Goal: Task Accomplishment & Management: Manage account settings

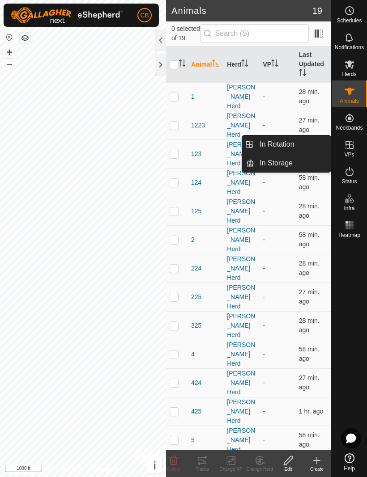
click at [289, 145] on span "In Rotation" at bounding box center [276, 144] width 34 height 11
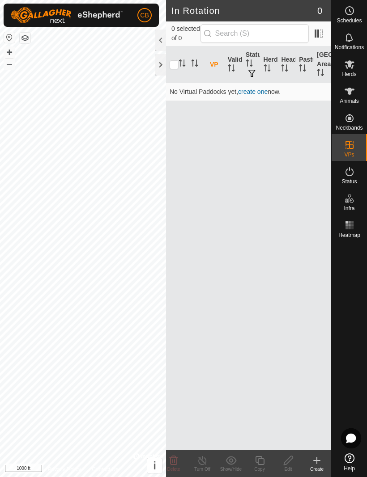
click at [259, 89] on link "create one" at bounding box center [253, 91] width 30 height 7
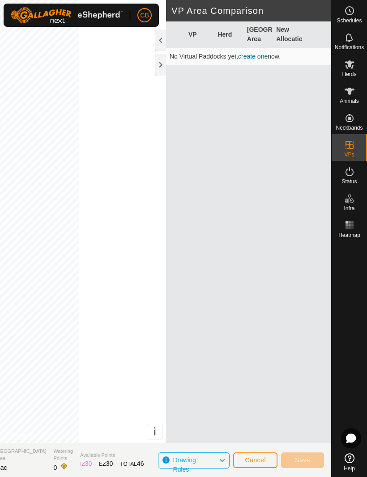
click at [258, 58] on link "create one" at bounding box center [253, 56] width 30 height 7
click at [253, 57] on link "create one" at bounding box center [253, 56] width 30 height 7
click at [248, 60] on link "create one" at bounding box center [253, 56] width 30 height 7
click at [251, 62] on td "No Virtual Paddocks yet, create one now." at bounding box center [248, 57] width 165 height 18
click at [255, 59] on link "create one" at bounding box center [253, 56] width 30 height 7
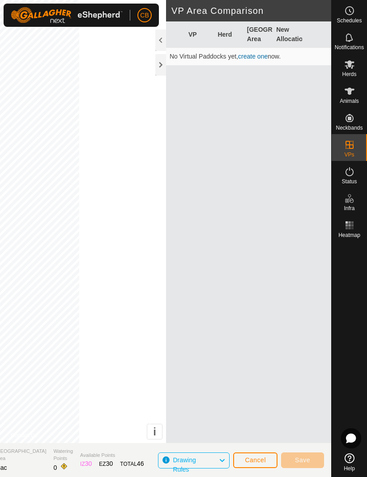
click at [224, 463] on icon at bounding box center [221, 461] width 7 height 12
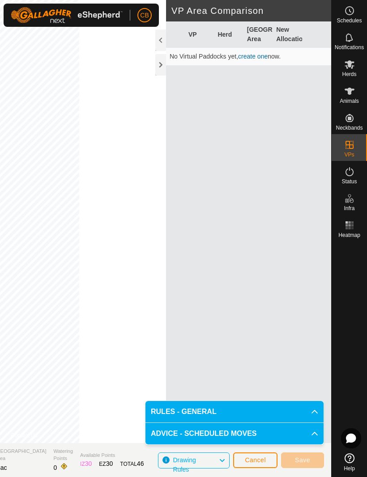
click at [228, 411] on p-accordion-header "RULES - GENERAL" at bounding box center [234, 411] width 178 height 21
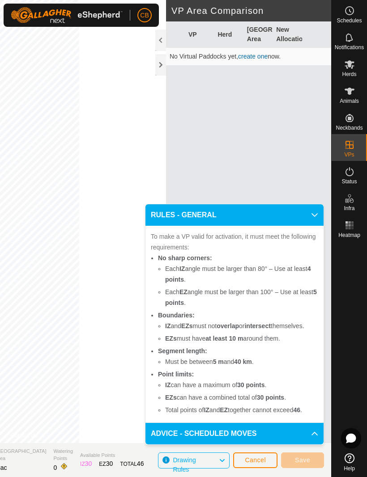
click at [309, 430] on p-accordion-header "ADVICE - SCHEDULED MOVES" at bounding box center [234, 433] width 178 height 21
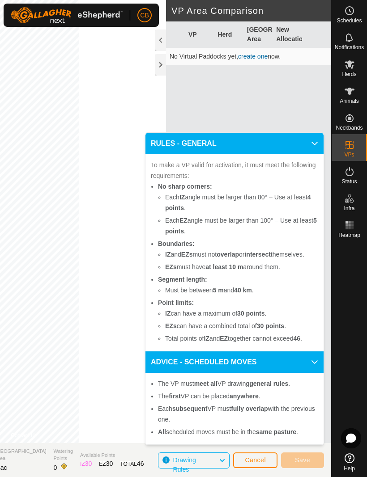
click at [313, 366] on p-accordion-header "ADVICE - SCHEDULED MOVES" at bounding box center [234, 362] width 178 height 21
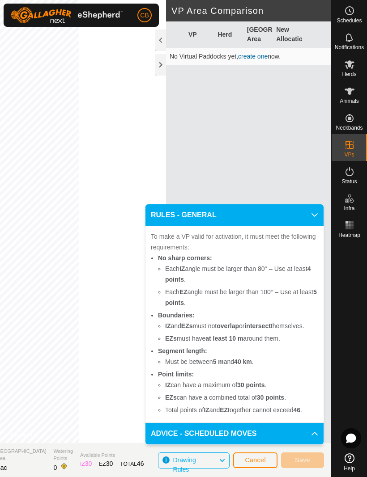
click at [260, 461] on span "Cancel" at bounding box center [255, 460] width 21 height 7
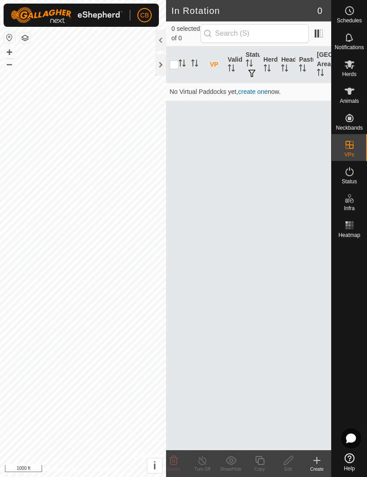
click at [172, 60] on input "checkbox" at bounding box center [174, 64] width 9 height 9
checkbox input "true"
click at [184, 64] on icon "Activate to sort" at bounding box center [182, 63] width 7 height 7
click at [319, 462] on icon at bounding box center [316, 460] width 11 height 11
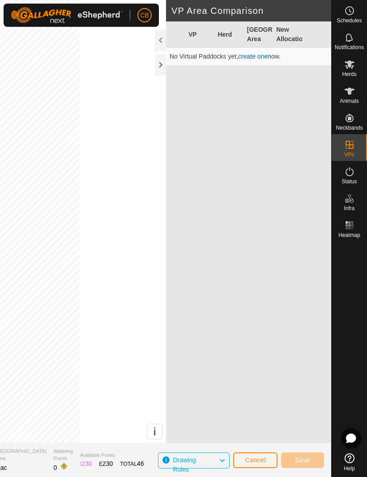
click at [258, 59] on link "create one" at bounding box center [253, 56] width 30 height 7
click at [252, 55] on link "create one" at bounding box center [253, 56] width 30 height 7
click at [256, 60] on link "create one" at bounding box center [253, 56] width 30 height 7
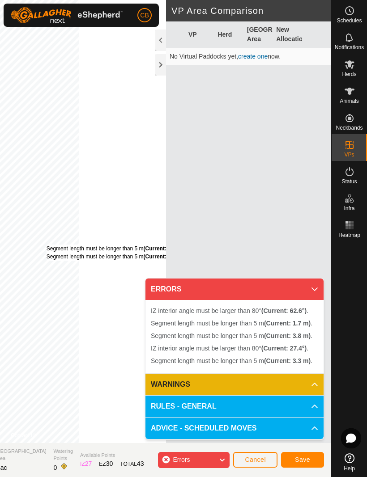
click at [134, 246] on div "Segment length must be longer than 5 m (Current: 3.3 m) . Segment length must b…" at bounding box center [116, 253] width 138 height 16
click at [316, 291] on icon at bounding box center [314, 289] width 7 height 7
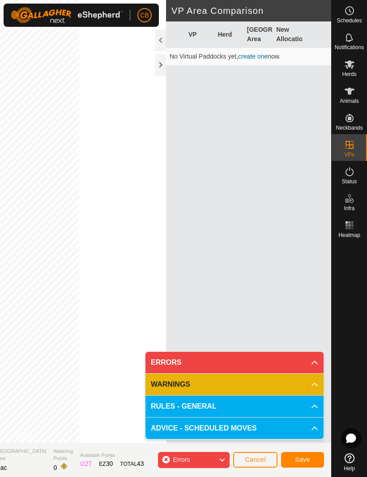
click at [251, 462] on span "Cancel" at bounding box center [255, 459] width 21 height 7
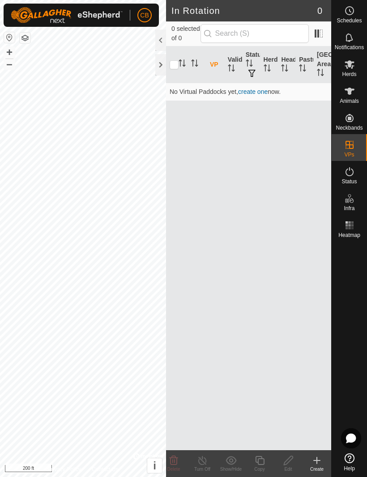
click at [238, 68] on th "Validity" at bounding box center [233, 65] width 18 height 37
click at [248, 95] on link "create one" at bounding box center [253, 91] width 30 height 7
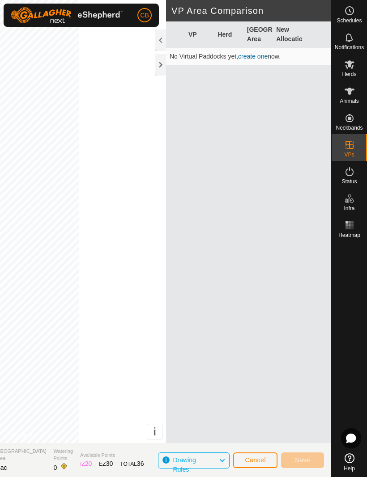
click at [264, 462] on span "Cancel" at bounding box center [255, 460] width 21 height 7
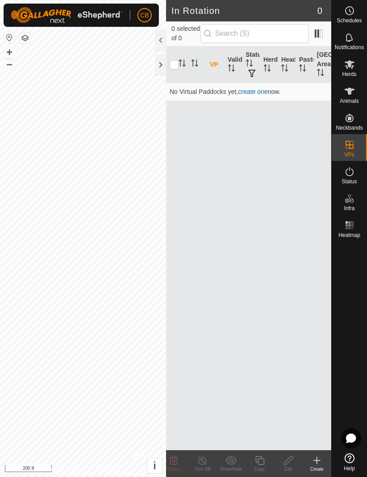
click at [249, 93] on link "create one" at bounding box center [253, 91] width 30 height 7
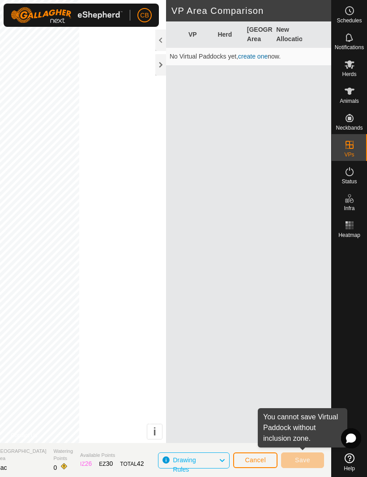
click at [249, 460] on span "Cancel" at bounding box center [255, 460] width 21 height 7
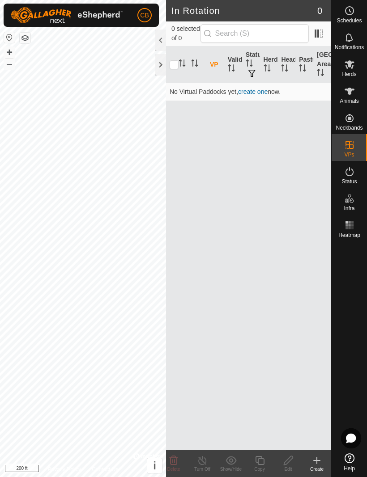
click at [244, 94] on link "create one" at bounding box center [253, 91] width 30 height 7
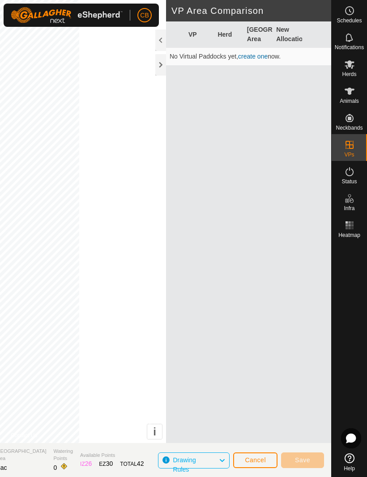
click at [253, 464] on button "Cancel" at bounding box center [255, 461] width 44 height 16
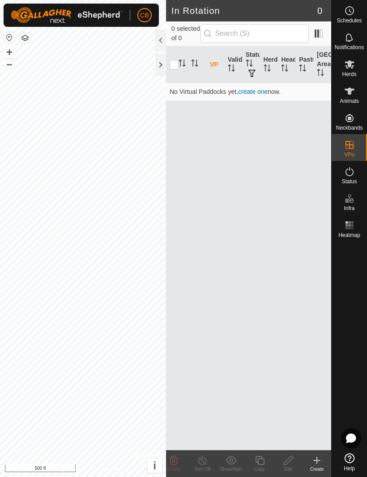
click at [248, 91] on link "create one" at bounding box center [253, 91] width 30 height 7
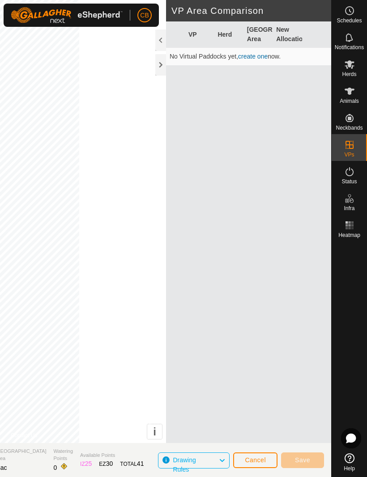
click at [253, 459] on span "Cancel" at bounding box center [255, 460] width 21 height 7
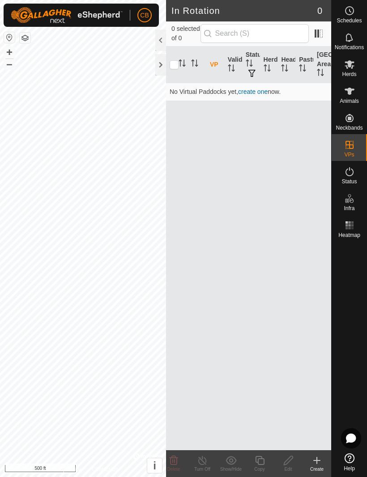
click at [249, 94] on link "create one" at bounding box center [253, 91] width 30 height 7
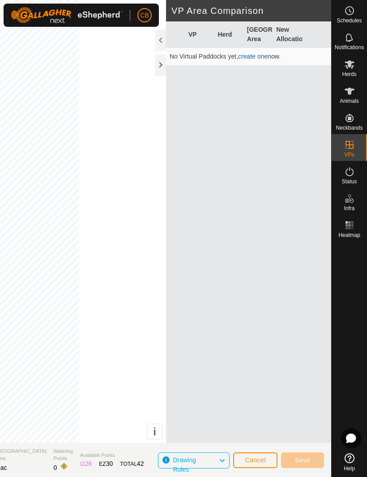
click at [92, 465] on span "26" at bounding box center [88, 463] width 7 height 7
click at [213, 457] on span "Drawing Rules" at bounding box center [196, 461] width 46 height 12
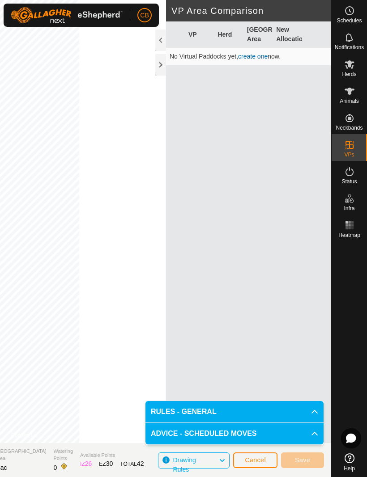
click at [175, 414] on span "RULES - GENERAL" at bounding box center [184, 412] width 66 height 11
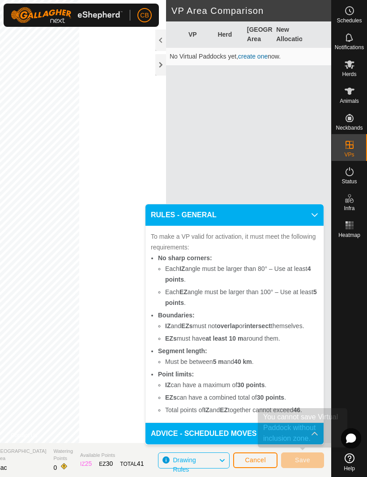
click at [296, 470] on div "Save" at bounding box center [302, 460] width 43 height 21
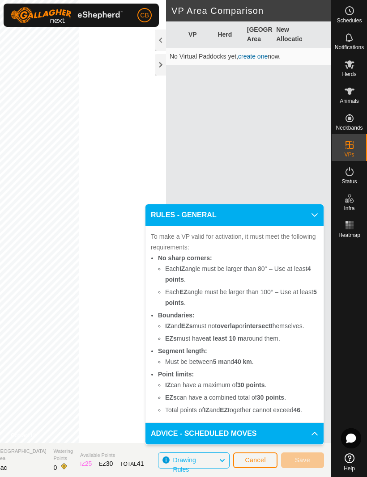
click at [308, 451] on div "Save" at bounding box center [302, 460] width 43 height 21
click at [310, 214] on p-accordion-header "RULES - GENERAL" at bounding box center [234, 214] width 178 height 21
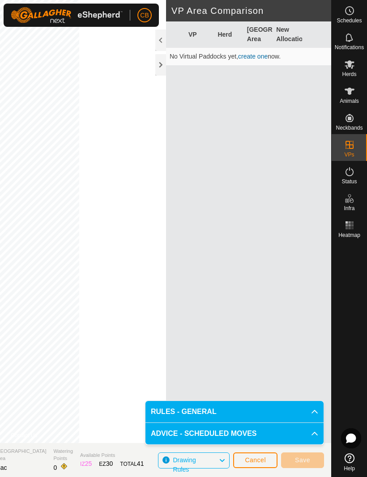
click at [352, 432] on div at bounding box center [351, 439] width 20 height 20
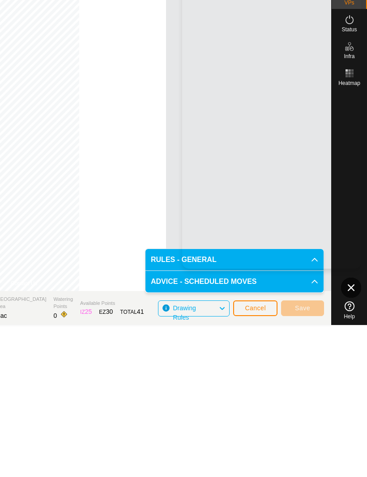
scroll to position [1, 0]
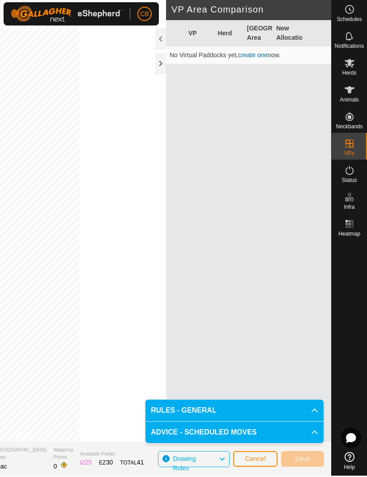
click at [311, 410] on icon at bounding box center [314, 411] width 7 height 7
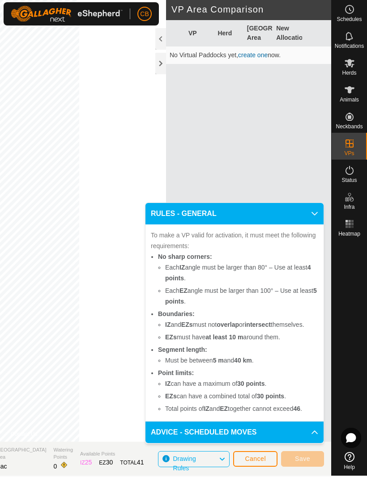
click at [314, 211] on icon at bounding box center [314, 214] width 7 height 7
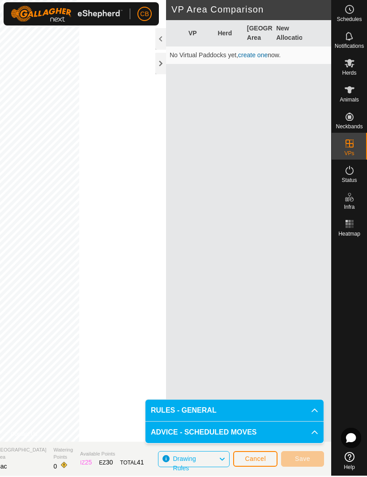
click at [257, 458] on span "Cancel" at bounding box center [255, 459] width 21 height 7
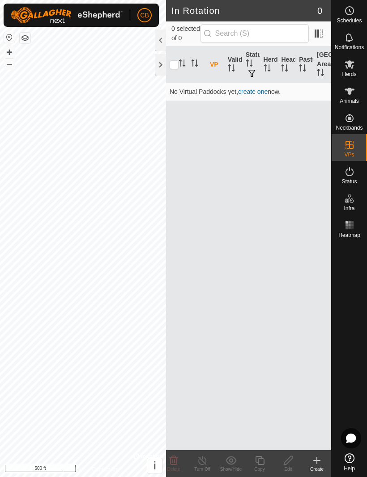
click at [249, 91] on link "create one" at bounding box center [253, 91] width 30 height 7
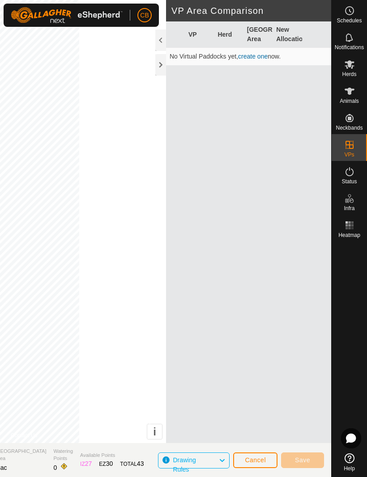
click at [263, 463] on span "Cancel" at bounding box center [255, 460] width 21 height 7
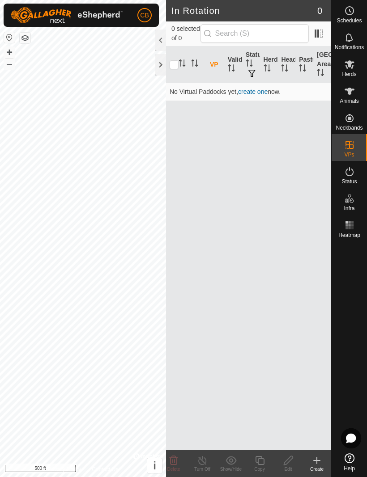
click at [318, 461] on icon at bounding box center [316, 460] width 11 height 11
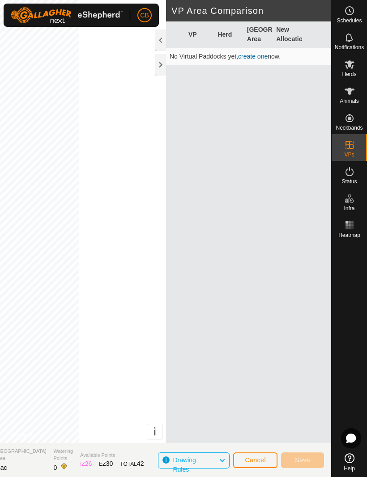
click at [252, 465] on button "Cancel" at bounding box center [255, 461] width 44 height 16
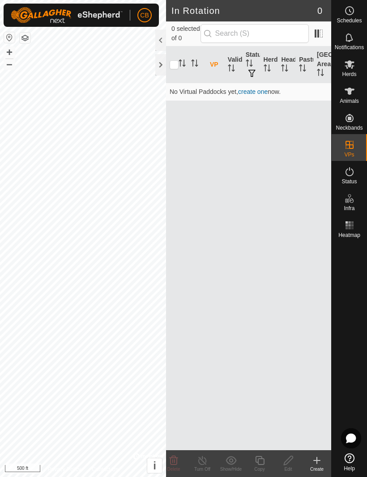
click at [318, 462] on icon at bounding box center [316, 460] width 11 height 11
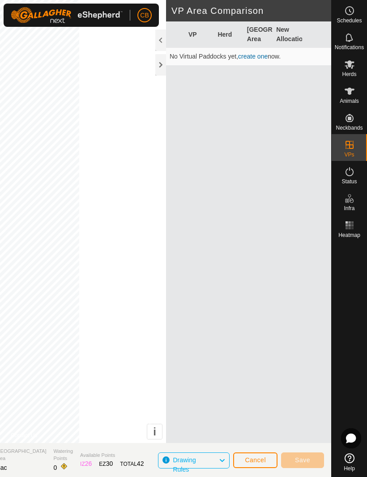
click at [193, 32] on th "VP" at bounding box center [199, 34] width 29 height 26
click at [113, 460] on div "EZ 30" at bounding box center [106, 463] width 14 height 9
click at [92, 463] on span "26" at bounding box center [88, 463] width 7 height 7
click at [151, 435] on button "i" at bounding box center [154, 432] width 15 height 15
click at [149, 431] on button "›" at bounding box center [154, 432] width 15 height 15
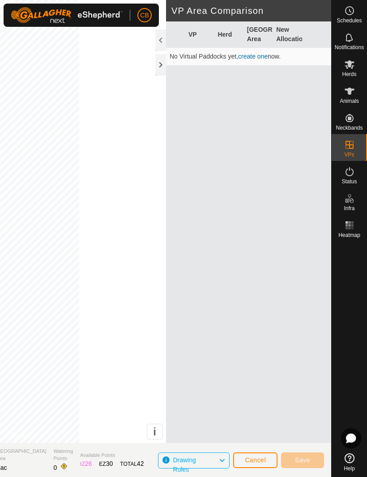
click at [224, 463] on icon at bounding box center [221, 461] width 7 height 12
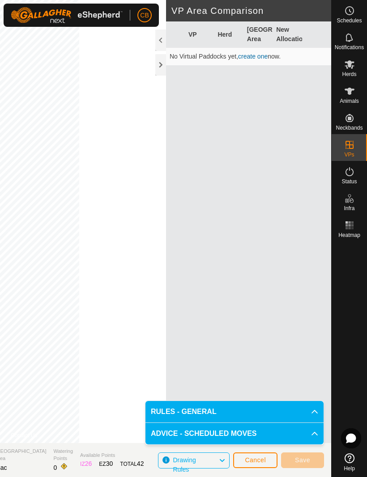
click at [227, 436] on span "ADVICE - SCHEDULED MOVES" at bounding box center [204, 434] width 106 height 11
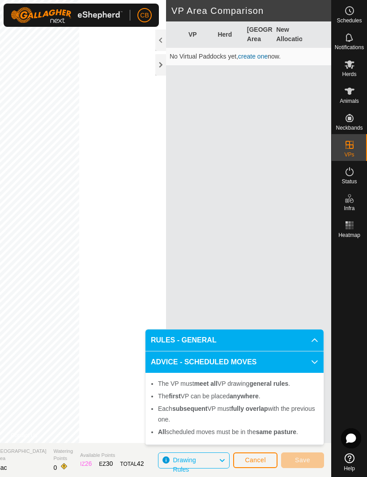
click at [235, 342] on p-accordion-header "RULES - GENERAL" at bounding box center [234, 340] width 178 height 21
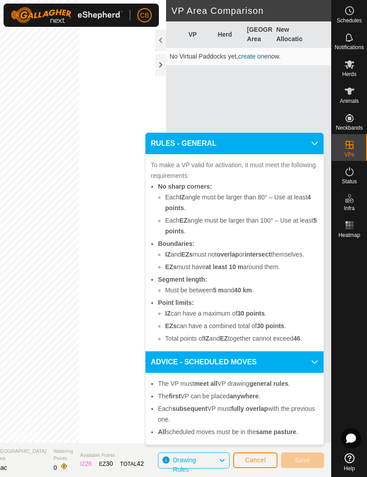
click at [315, 145] on icon at bounding box center [314, 143] width 7 height 7
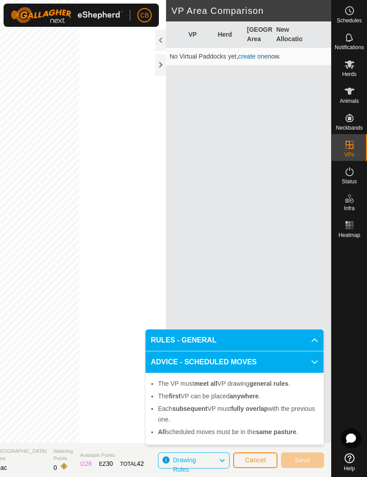
click at [255, 55] on link "create one" at bounding box center [253, 56] width 30 height 7
click at [219, 463] on icon at bounding box center [221, 461] width 7 height 12
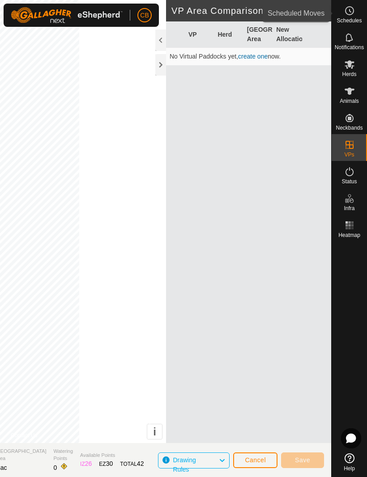
click at [351, 9] on icon at bounding box center [349, 10] width 11 height 11
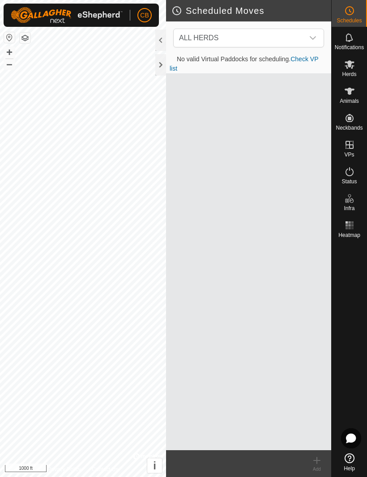
click at [310, 58] on link "Check VP list" at bounding box center [244, 63] width 149 height 17
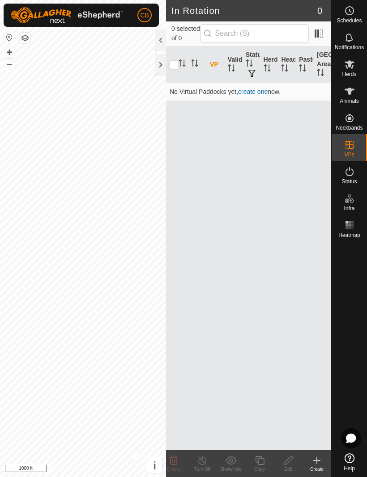
click at [176, 68] on input "checkbox" at bounding box center [174, 64] width 9 height 9
checkbox input "true"
click at [255, 92] on link "create one" at bounding box center [253, 91] width 30 height 7
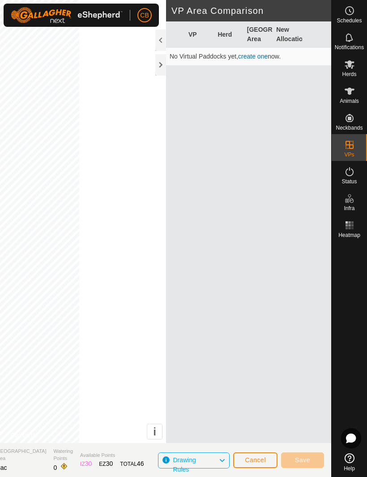
click at [227, 28] on th "Herd" at bounding box center [228, 34] width 29 height 26
click at [258, 457] on span "Cancel" at bounding box center [255, 460] width 21 height 7
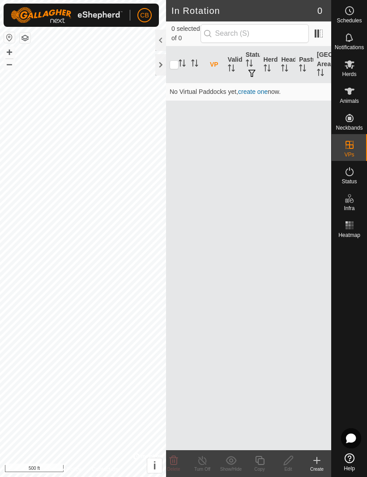
click at [314, 463] on icon at bounding box center [316, 460] width 11 height 11
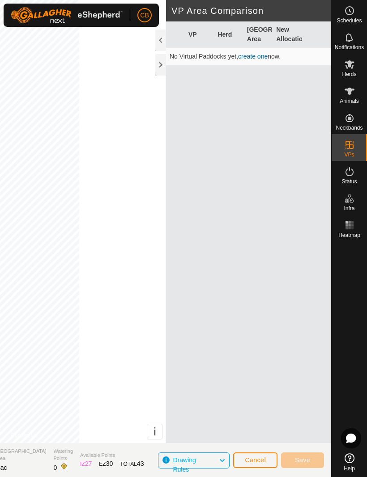
click at [255, 54] on link "create one" at bounding box center [253, 56] width 30 height 7
click at [255, 58] on link "create one" at bounding box center [253, 56] width 30 height 7
click at [217, 460] on span "Drawing Rules" at bounding box center [196, 461] width 46 height 12
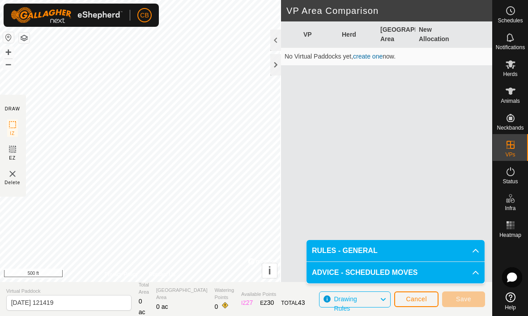
click at [366, 300] on span "Drawing Rules" at bounding box center [357, 300] width 46 height 12
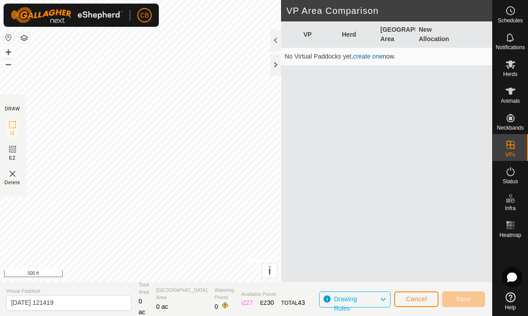
click at [366, 55] on link "create one" at bounding box center [368, 56] width 30 height 7
click at [17, 153] on icon at bounding box center [12, 149] width 11 height 11
click at [12, 131] on span "IZ" at bounding box center [12, 133] width 5 height 7
click at [366, 298] on span "Cancel" at bounding box center [416, 299] width 21 height 7
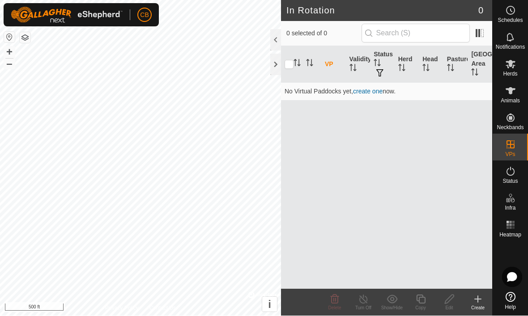
click at [366, 302] on icon at bounding box center [477, 299] width 11 height 11
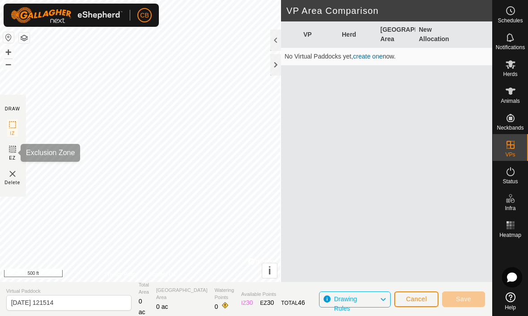
click at [18, 156] on div "EZ" at bounding box center [12, 152] width 11 height 17
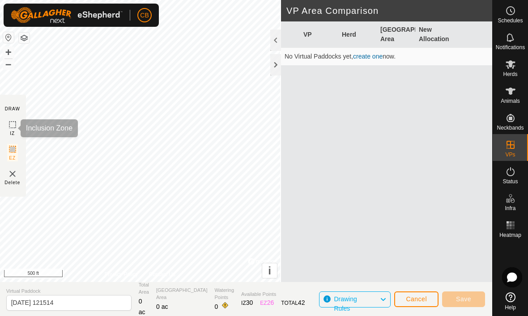
click at [12, 131] on span "IZ" at bounding box center [12, 133] width 5 height 7
click at [366, 302] on span "Cancel" at bounding box center [416, 299] width 21 height 7
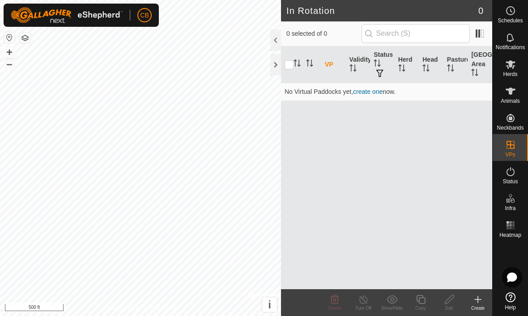
click at [366, 74] on span "button" at bounding box center [379, 73] width 7 height 7
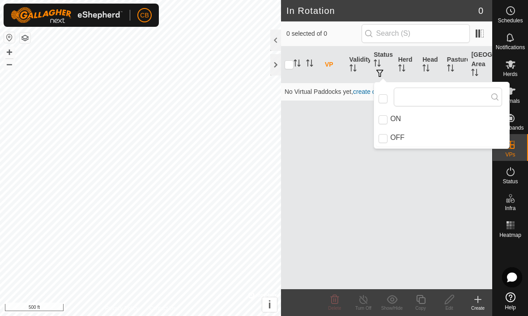
click at [366, 119] on input "ON" at bounding box center [382, 119] width 9 height 9
checkbox input "true"
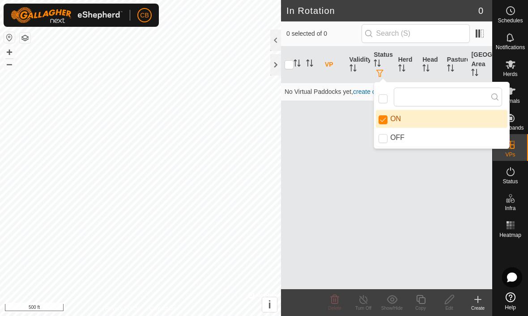
click at [366, 139] on input "OFF" at bounding box center [382, 138] width 9 height 9
checkbox input "true"
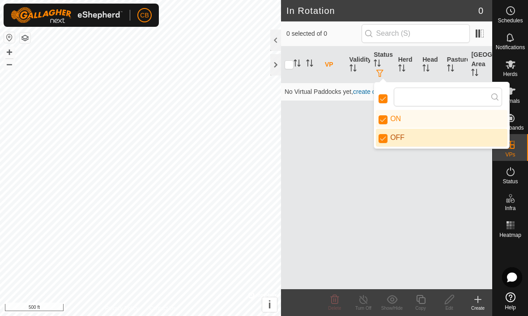
click at [366, 64] on icon "Activate to sort" at bounding box center [401, 67] width 7 height 7
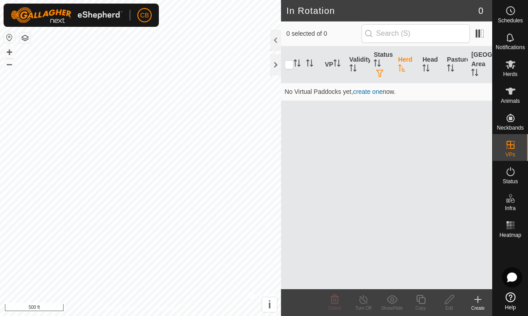
click at [366, 67] on icon "Activate to sort" at bounding box center [425, 67] width 7 height 7
click at [366, 66] on icon "Activate to sort" at bounding box center [450, 67] width 7 height 7
click at [350, 66] on icon "Activate to sort" at bounding box center [350, 65] width 3 height 2
click at [328, 68] on th "VP" at bounding box center [333, 65] width 25 height 37
click at [307, 71] on th at bounding box center [311, 65] width 19 height 37
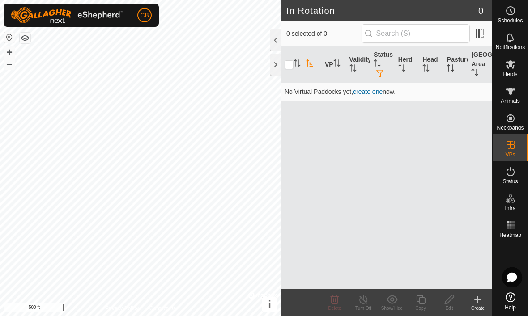
click at [294, 64] on icon "Activate to sort" at bounding box center [296, 63] width 7 height 7
click at [366, 302] on icon at bounding box center [477, 299] width 11 height 11
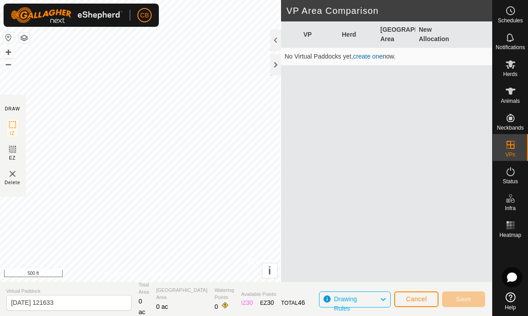
click at [366, 298] on icon at bounding box center [382, 300] width 7 height 12
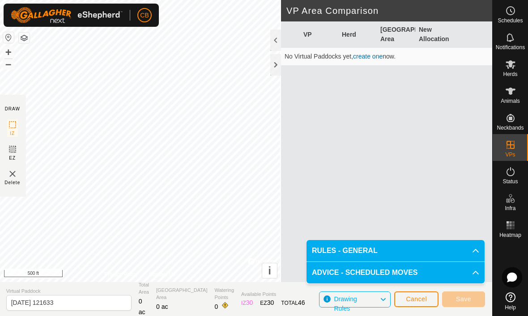
click at [366, 276] on icon at bounding box center [475, 272] width 7 height 7
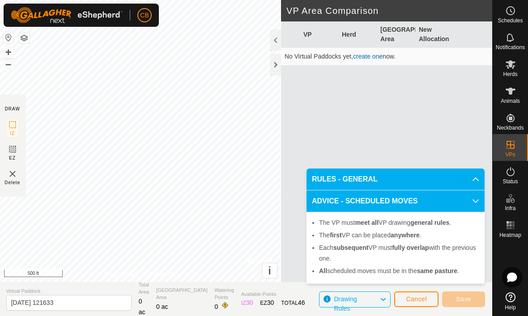
click at [366, 204] on icon at bounding box center [475, 201] width 7 height 7
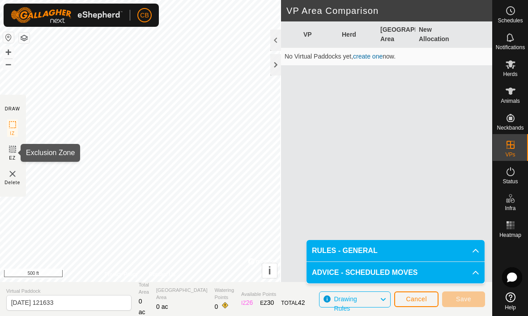
click at [11, 150] on icon at bounding box center [12, 149] width 5 height 5
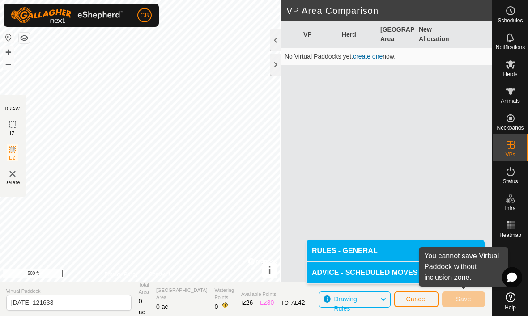
click at [30, 35] on button "button" at bounding box center [24, 38] width 11 height 11
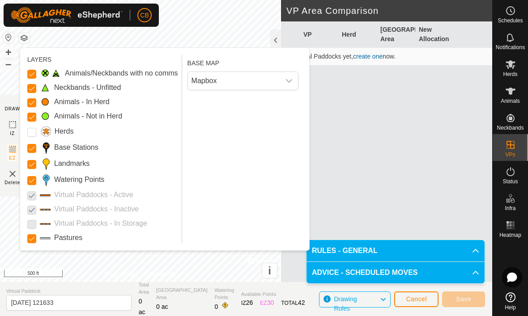
click at [31, 224] on p-checkbox at bounding box center [31, 223] width 9 height 11
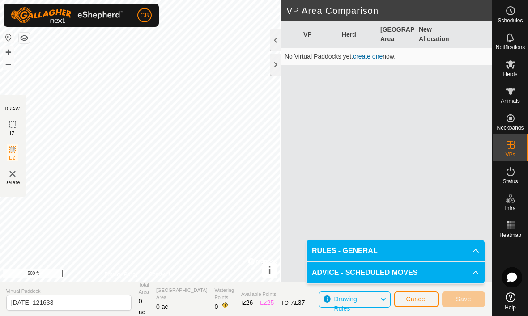
click at [272, 65] on div at bounding box center [275, 64] width 11 height 21
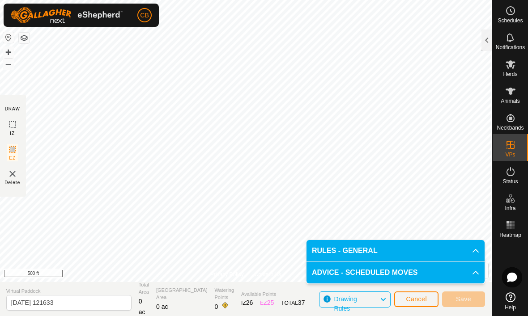
click at [366, 40] on div at bounding box center [486, 40] width 11 height 21
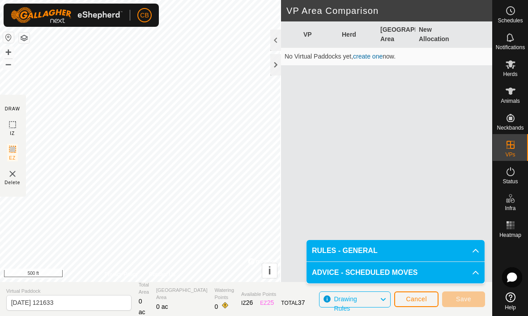
click at [366, 298] on icon at bounding box center [382, 300] width 7 height 12
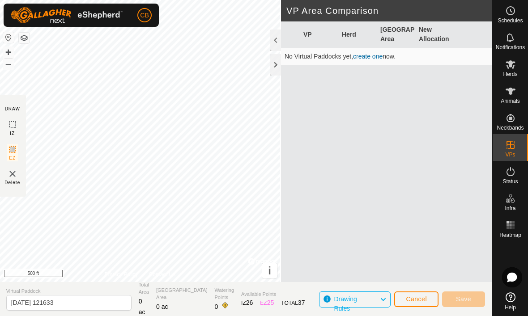
click at [246, 306] on span "26" at bounding box center [249, 302] width 7 height 7
click at [267, 299] on span "25" at bounding box center [270, 302] width 7 height 7
click at [264, 268] on button "i" at bounding box center [269, 271] width 15 height 15
click at [270, 267] on span "›" at bounding box center [270, 271] width 4 height 12
click at [12, 111] on div "DRAW" at bounding box center [12, 109] width 15 height 7
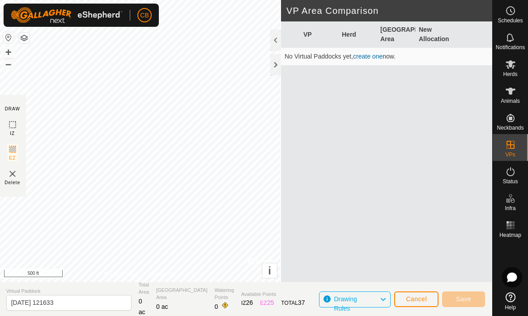
click at [7, 107] on div "DRAW" at bounding box center [12, 109] width 15 height 7
click at [18, 107] on div "DRAW" at bounding box center [12, 109] width 15 height 7
click at [14, 126] on icon at bounding box center [12, 124] width 11 height 11
click at [17, 174] on img at bounding box center [12, 174] width 11 height 11
click at [17, 179] on img at bounding box center [12, 174] width 11 height 11
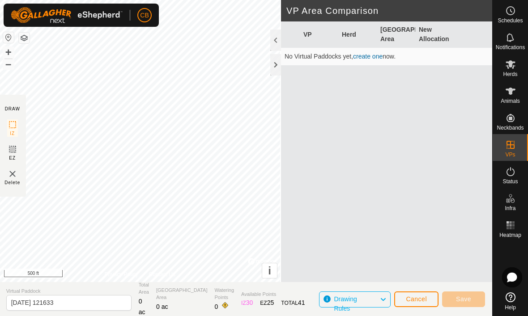
click at [17, 172] on img at bounding box center [12, 174] width 11 height 11
click at [20, 174] on div "Delete" at bounding box center [12, 177] width 16 height 17
click at [11, 178] on img at bounding box center [12, 174] width 11 height 11
click at [12, 179] on img at bounding box center [12, 174] width 11 height 11
click at [366, 301] on span "Cancel" at bounding box center [416, 299] width 21 height 7
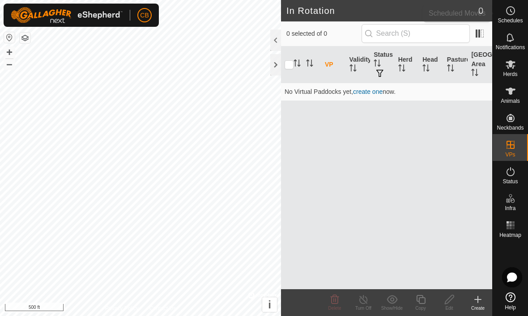
click at [366, 20] on span "Schedules" at bounding box center [509, 20] width 25 height 5
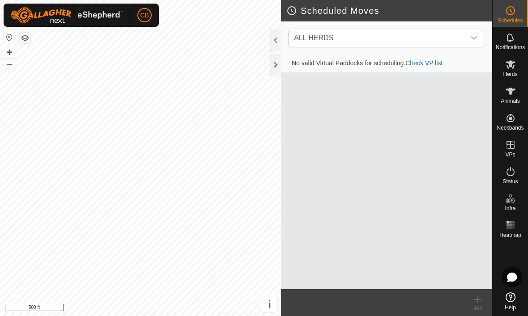
click at [366, 60] on link "Check VP list" at bounding box center [423, 63] width 37 height 7
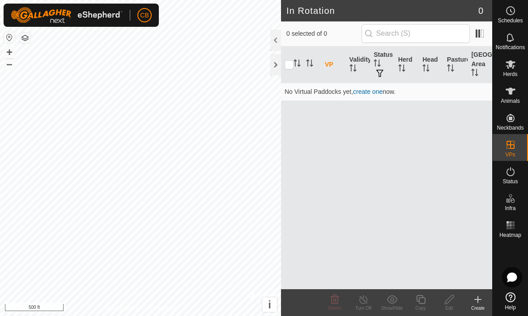
click at [366, 92] on link "create one" at bounding box center [368, 91] width 30 height 7
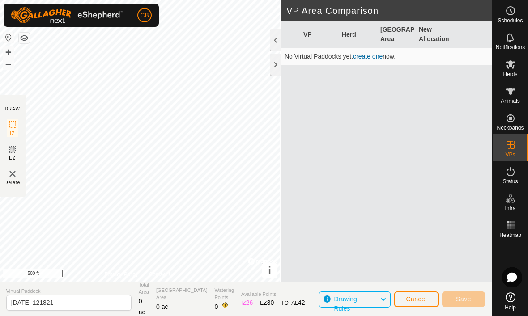
click at [366, 267] on div "VP Herd Grazing Area New Allocation No Virtual Paddocks yet, create one now." at bounding box center [386, 162] width 211 height 282
click at [366, 275] on icon at bounding box center [512, 277] width 10 height 9
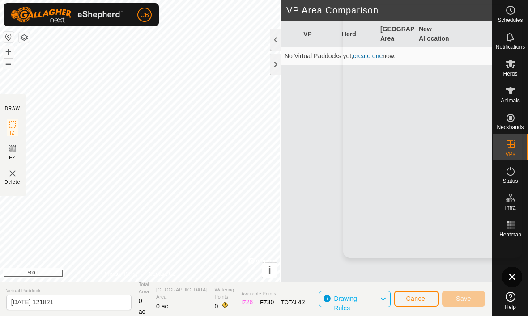
click at [285, 138] on div "VP Herd Grazing Area New Allocation No Virtual Paddocks yet, create one now." at bounding box center [386, 162] width 211 height 282
click at [366, 300] on span "Cancel" at bounding box center [416, 299] width 21 height 7
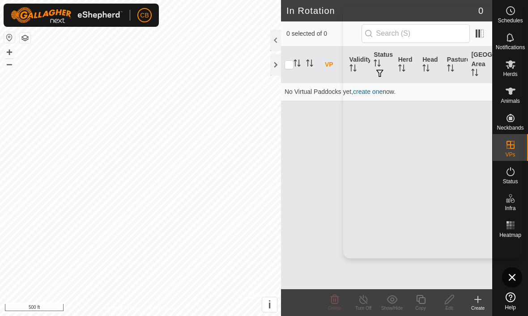
click at [365, 274] on div "VP Validity Status Herd Head Pasture Grazing Area No Virtual Paddocks yet, crea…" at bounding box center [386, 168] width 211 height 243
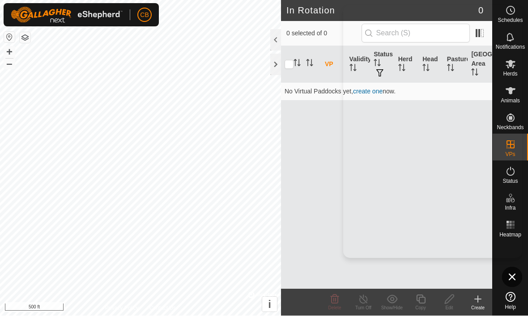
click at [322, 189] on div "VP Validity Status Herd Head Pasture Grazing Area No Virtual Paddocks yet, crea…" at bounding box center [386, 168] width 211 height 243
click at [366, 302] on icon at bounding box center [478, 300] width 0 height 6
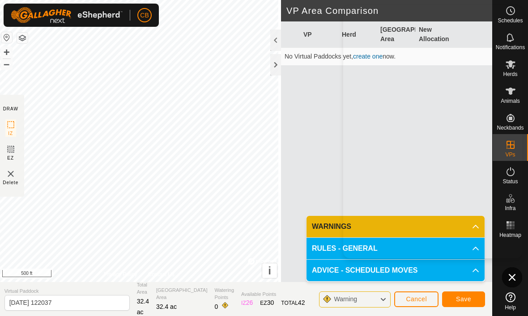
click at [0, 0] on icon at bounding box center [0, 0] width 0 height 0
click at [366, 301] on span "Cancel" at bounding box center [416, 299] width 21 height 7
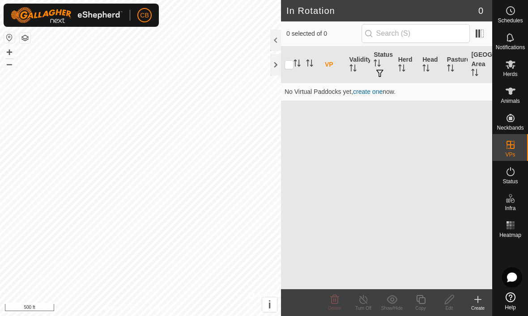
click at [366, 305] on div "Create" at bounding box center [477, 308] width 29 height 7
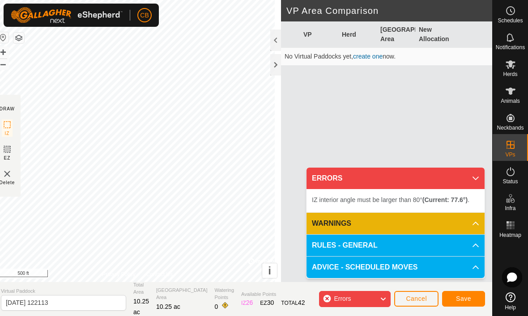
click at [366, 302] on span "Cancel" at bounding box center [416, 298] width 21 height 7
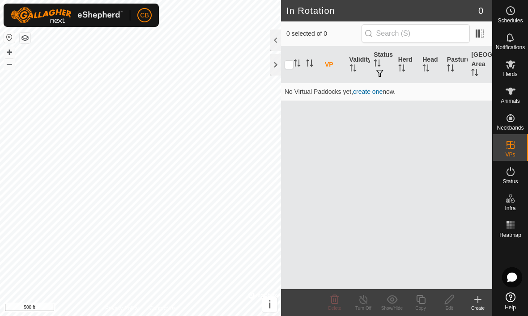
click at [366, 307] on div "Create" at bounding box center [477, 308] width 29 height 7
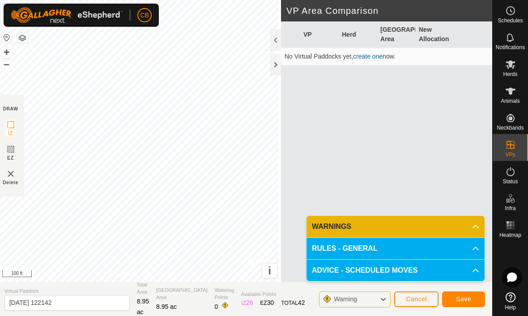
click at [366, 225] on icon at bounding box center [475, 226] width 7 height 7
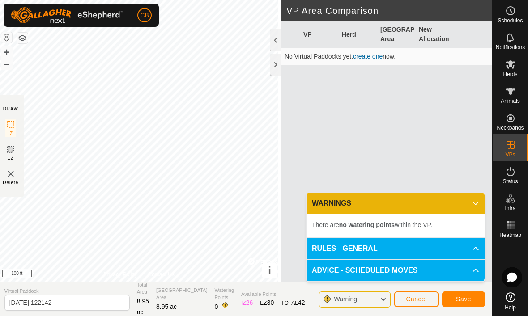
click at [366, 227] on b "no watering points" at bounding box center [366, 224] width 55 height 7
click at [366, 277] on icon at bounding box center [512, 277] width 10 height 9
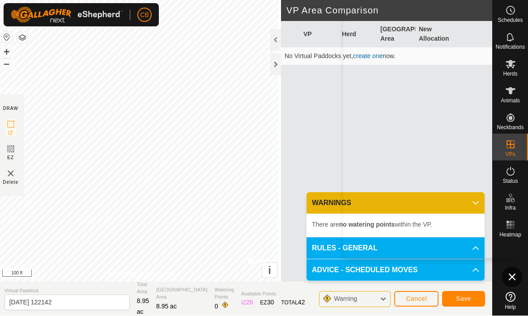
click at [0, 0] on icon at bounding box center [0, 0] width 0 height 0
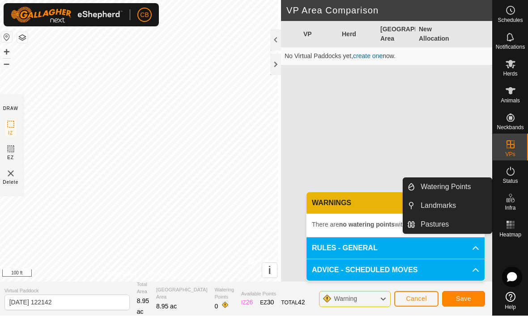
click at [366, 188] on span "Watering Points" at bounding box center [446, 187] width 50 height 11
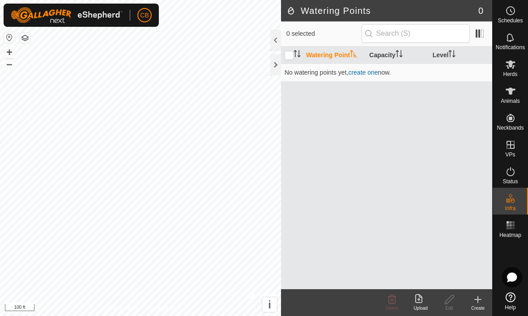
click at [366, 303] on create-svg-icon at bounding box center [477, 299] width 29 height 11
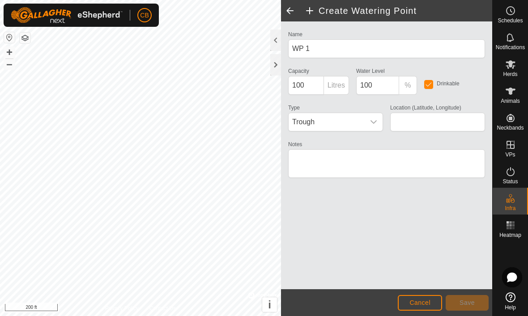
type input "40.110619, -84.697426"
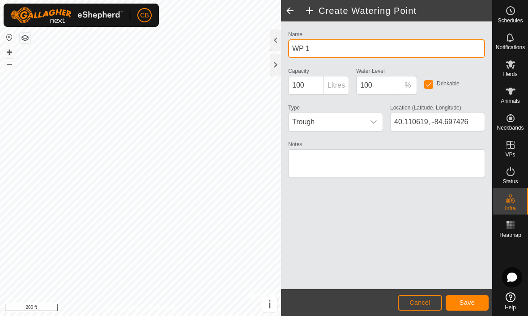
click at [356, 47] on input "WP 1" at bounding box center [386, 48] width 197 height 19
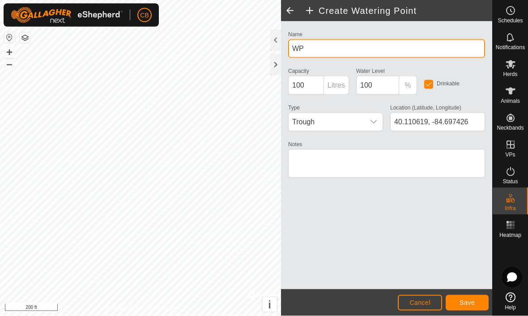
type input "W"
type input "Back pasture creek"
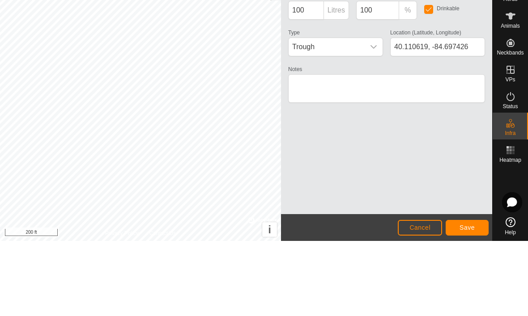
click at [366, 120] on icon "dropdown trigger" at bounding box center [373, 122] width 6 height 4
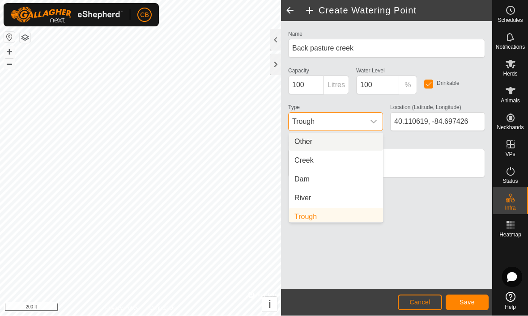
scroll to position [4, 0]
click at [307, 157] on span "Creek" at bounding box center [303, 157] width 19 height 11
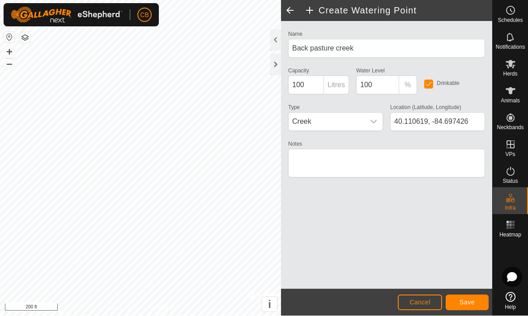
click at [366, 302] on span "Cancel" at bounding box center [419, 302] width 21 height 7
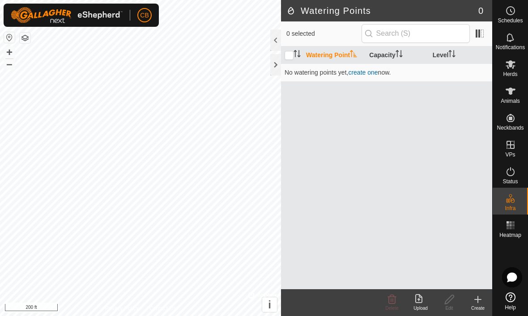
click at [366, 302] on icon at bounding box center [477, 299] width 11 height 11
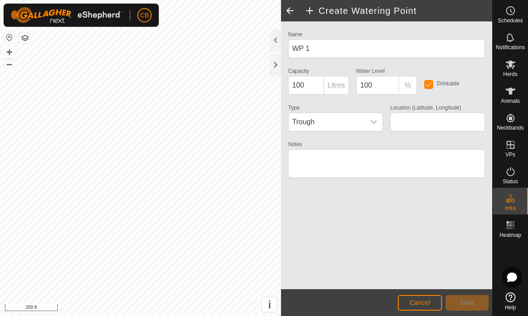
type input "40.111321, -84.698419"
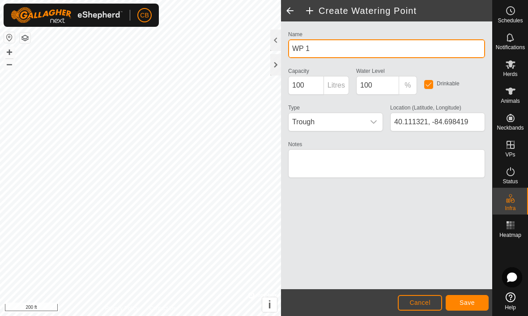
click at [366, 52] on input "WP 1" at bounding box center [386, 48] width 197 height 19
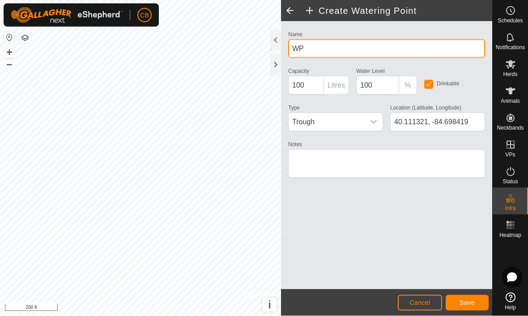
type input "W"
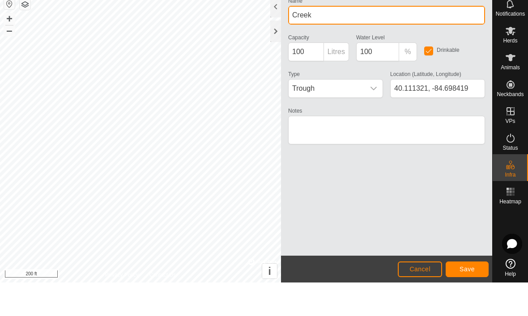
type input "Creek"
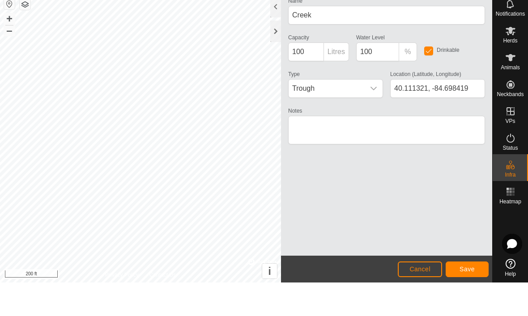
click at [366, 119] on icon "dropdown trigger" at bounding box center [373, 122] width 7 height 7
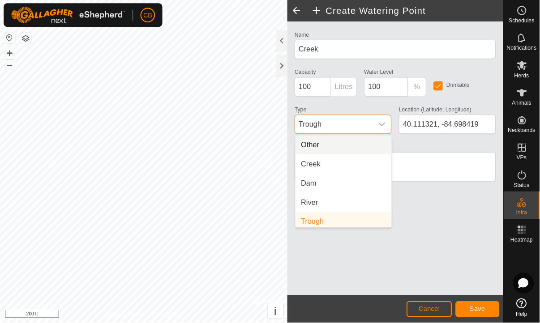
scroll to position [4, 0]
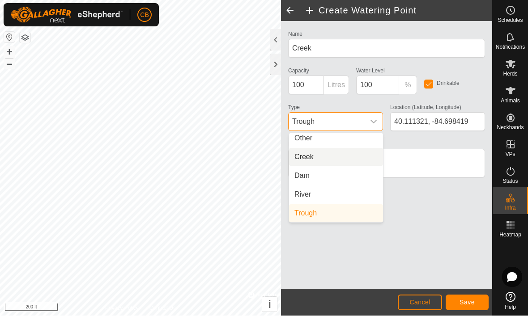
click at [323, 152] on li "Creek" at bounding box center [336, 158] width 94 height 18
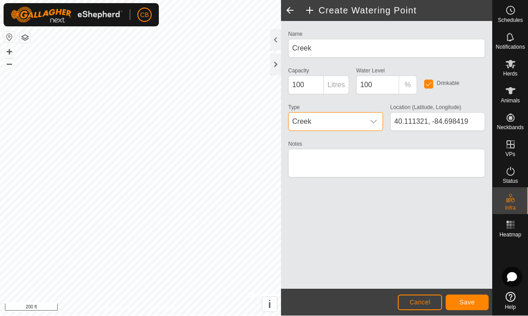
click at [366, 303] on span "Save" at bounding box center [466, 302] width 15 height 7
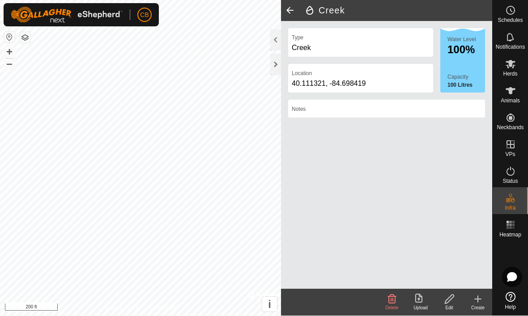
click at [291, 14] on span at bounding box center [290, 10] width 18 height 21
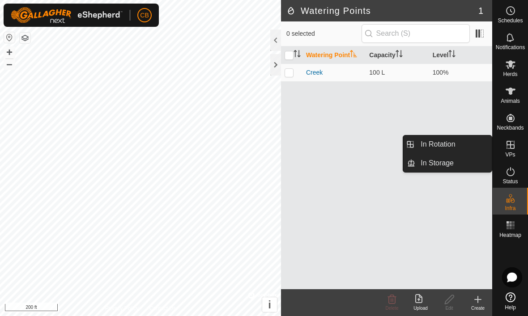
click at [366, 147] on span "In Rotation" at bounding box center [438, 144] width 34 height 11
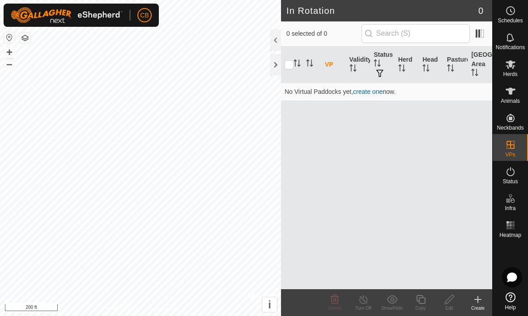
click at [366, 307] on div "Create" at bounding box center [477, 308] width 29 height 7
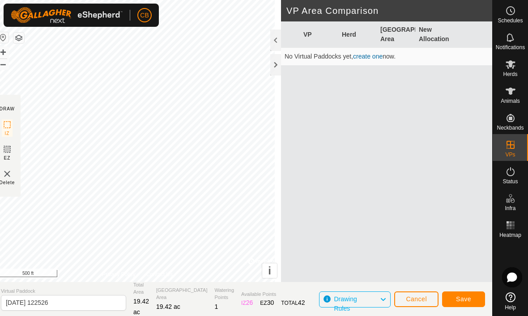
click at [366, 298] on span "Save" at bounding box center [463, 299] width 15 height 7
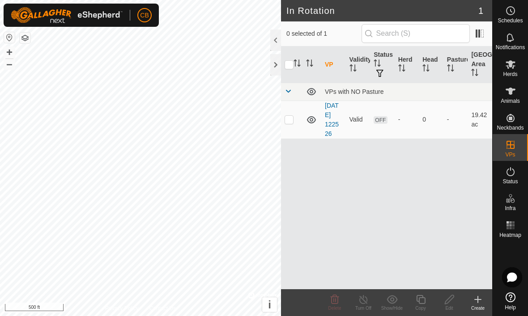
click at [291, 119] on p-checkbox at bounding box center [289, 119] width 9 height 7
checkbox input "true"
click at [366, 119] on span "OFF" at bounding box center [380, 120] width 13 height 8
click at [293, 123] on p-checkbox at bounding box center [289, 119] width 9 height 7
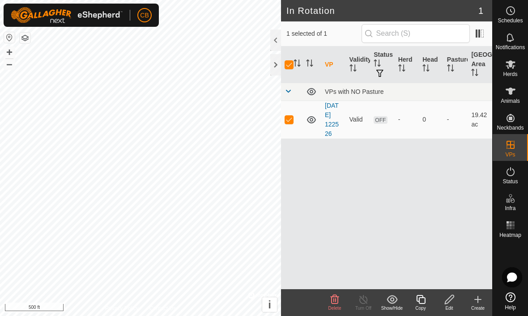
checkbox input "false"
click at [294, 63] on icon "Activate to sort" at bounding box center [296, 63] width 7 height 7
click at [289, 67] on input "checkbox" at bounding box center [289, 64] width 9 height 9
checkbox input "true"
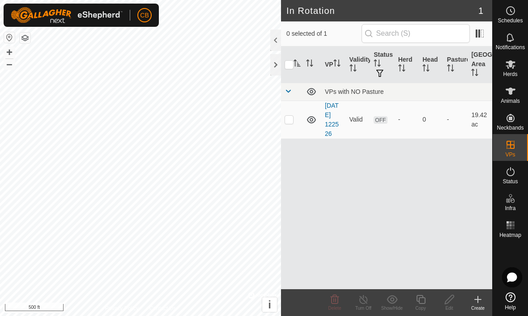
checkbox input "true"
click at [285, 64] on input "checkbox" at bounding box center [289, 64] width 9 height 9
checkbox input "false"
click at [357, 62] on th "Validity" at bounding box center [358, 65] width 25 height 37
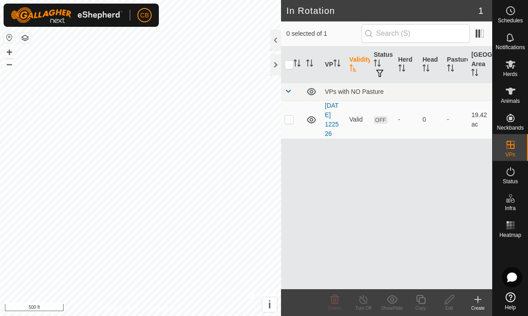
click at [366, 64] on icon "Activate to sort" at bounding box center [378, 63] width 1 height 7
click at [366, 120] on td "OFF" at bounding box center [382, 120] width 25 height 38
click at [366, 70] on span "button" at bounding box center [379, 73] width 7 height 7
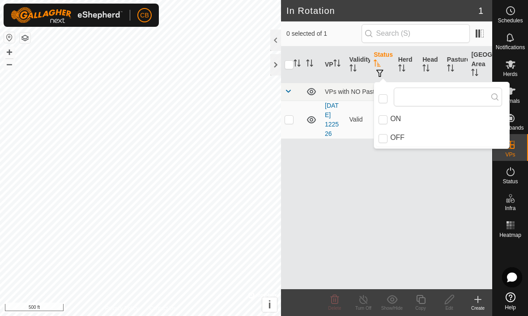
click at [366, 120] on input "ON" at bounding box center [382, 119] width 9 height 9
checkbox input "true"
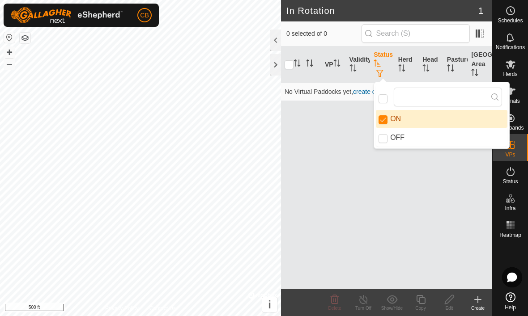
click at [366, 213] on div "VP Validity Status Herd Head Pasture Grazing Area No Virtual Paddocks yet, crea…" at bounding box center [386, 168] width 211 height 243
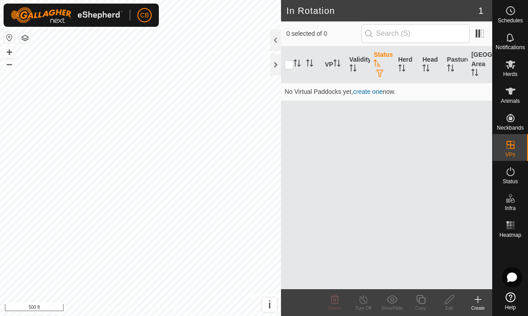
click at [366, 65] on icon "Activate to sort" at bounding box center [377, 63] width 7 height 7
click at [285, 63] on input "checkbox" at bounding box center [289, 64] width 9 height 9
click at [366, 61] on th "Status" at bounding box center [382, 65] width 25 height 37
click at [366, 64] on icon "Activate to sort" at bounding box center [377, 63] width 7 height 7
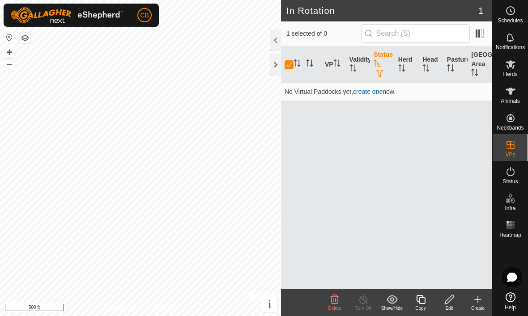
click at [366, 281] on icon at bounding box center [512, 277] width 10 height 10
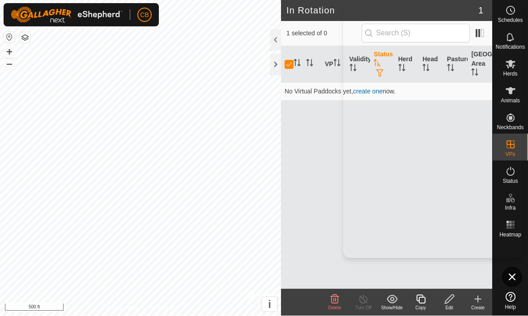
click at [0, 0] on div at bounding box center [0, 0] width 0 height 0
click at [291, 66] on input "checkbox" at bounding box center [289, 64] width 9 height 9
checkbox input "false"
click at [366, 285] on div at bounding box center [512, 278] width 20 height 20
click at [0, 0] on icon at bounding box center [0, 0] width 0 height 0
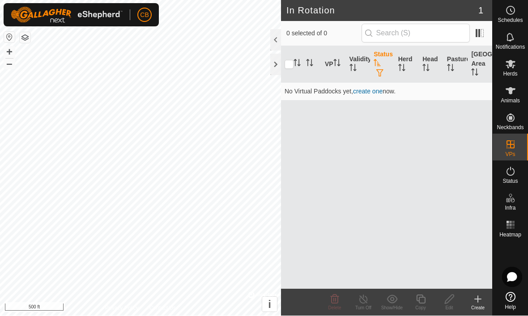
click at [24, 40] on button "button" at bounding box center [25, 38] width 11 height 11
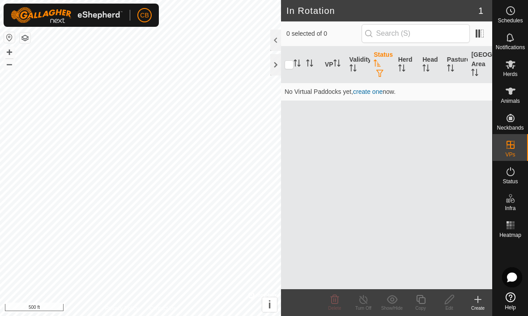
click at [22, 43] on button "button" at bounding box center [25, 38] width 11 height 11
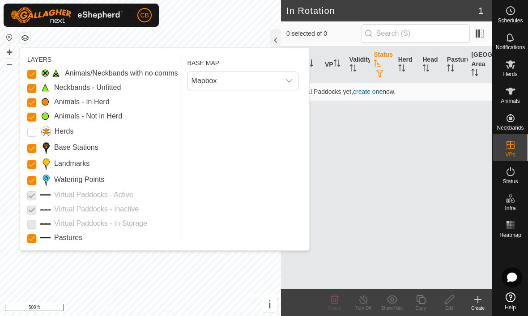
click at [34, 194] on p-checkbox at bounding box center [31, 195] width 9 height 11
click at [32, 198] on p-checkbox at bounding box center [31, 195] width 9 height 11
click at [66, 194] on label "Virtual Paddocks - Active" at bounding box center [93, 195] width 79 height 11
click at [65, 194] on label "Virtual Paddocks - Active" at bounding box center [93, 195] width 79 height 11
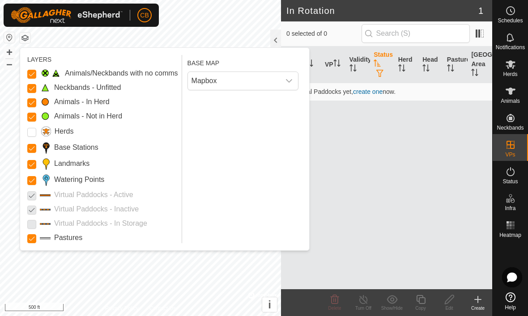
click at [35, 208] on p-checkbox at bounding box center [31, 209] width 9 height 11
click at [28, 222] on p-checkbox at bounding box center [31, 223] width 9 height 11
click at [34, 229] on p-checkbox at bounding box center [31, 223] width 9 height 11
click at [29, 225] on p-checkbox at bounding box center [31, 223] width 9 height 11
click at [291, 82] on icon "dropdown trigger" at bounding box center [288, 80] width 7 height 7
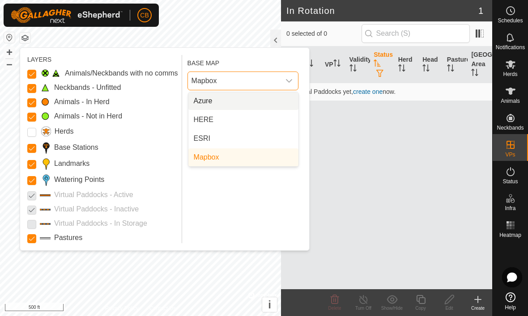
click at [294, 82] on div "dropdown trigger" at bounding box center [289, 81] width 18 height 18
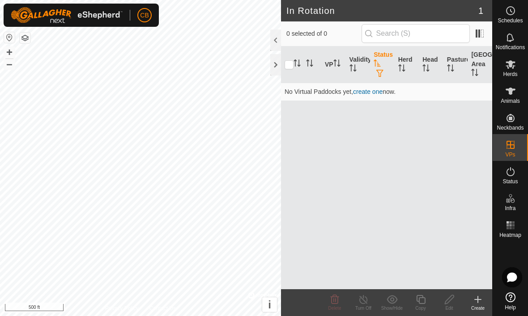
click at [9, 36] on button "button" at bounding box center [9, 37] width 11 height 11
click at [366, 278] on icon at bounding box center [512, 277] width 10 height 9
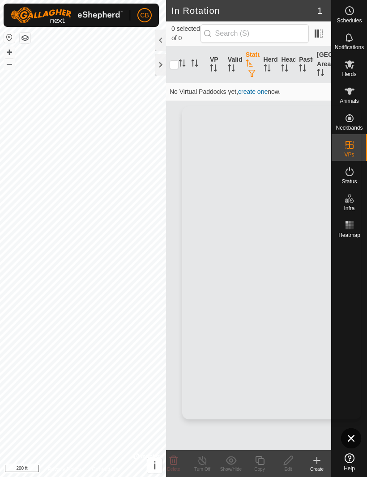
click at [0, 0] on div at bounding box center [0, 0] width 0 height 0
click at [353, 48] on span "Notifications" at bounding box center [349, 47] width 29 height 5
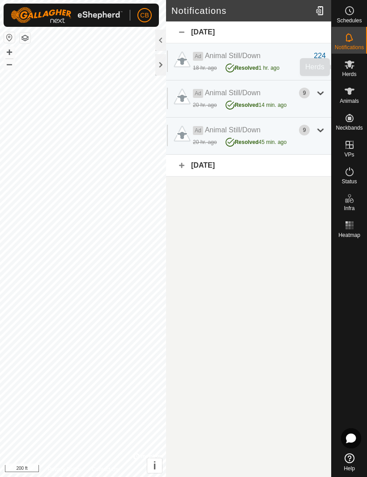
click at [354, 72] on span "Herds" at bounding box center [349, 74] width 14 height 5
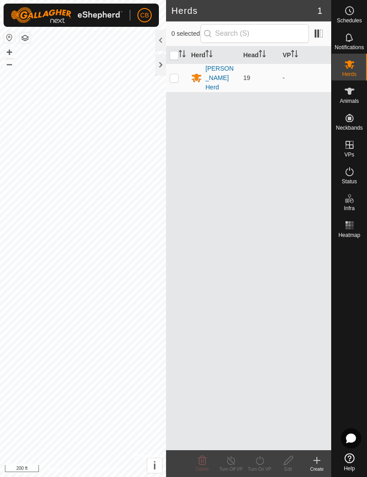
click at [174, 76] on p-checkbox at bounding box center [174, 77] width 9 height 7
checkbox input "true"
click at [344, 105] on div "Animals" at bounding box center [349, 94] width 35 height 27
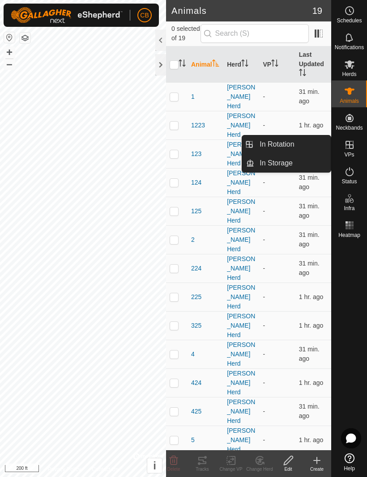
click at [297, 145] on link "In Rotation" at bounding box center [292, 145] width 77 height 18
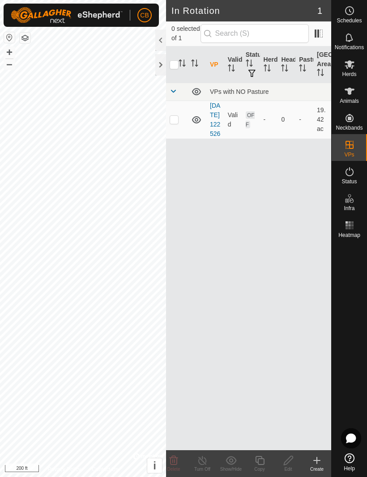
click at [170, 123] on p-checkbox at bounding box center [174, 119] width 9 height 7
checkbox input "true"
click at [252, 72] on span "button" at bounding box center [251, 73] width 7 height 7
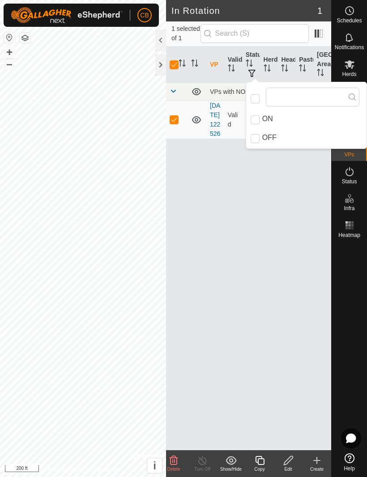
click at [259, 119] on input "ON" at bounding box center [255, 119] width 9 height 9
checkbox input "true"
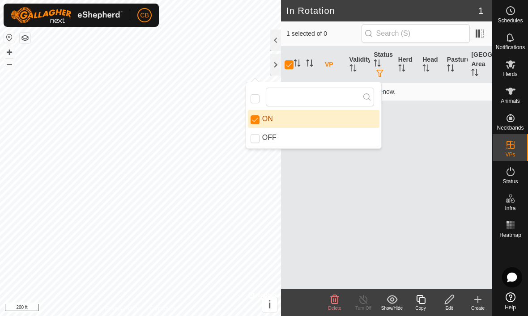
click at [366, 175] on div "VP Validity Status Herd Head Pasture Grazing Area No Virtual Paddocks yet, crea…" at bounding box center [386, 168] width 211 height 243
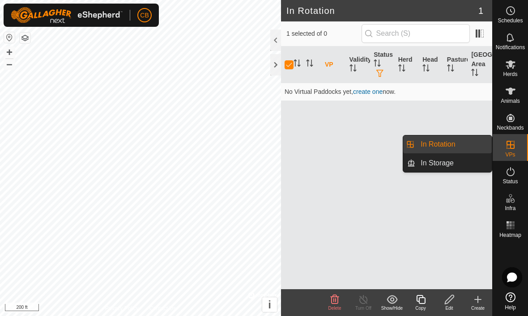
click at [366, 169] on link "In Storage" at bounding box center [453, 163] width 77 height 18
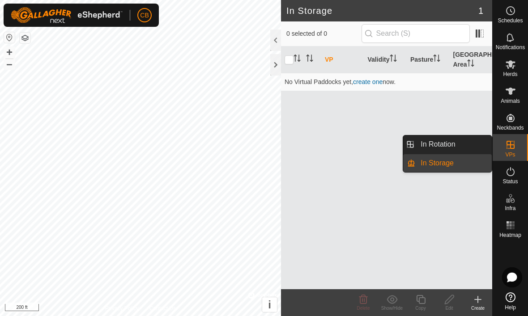
click at [366, 145] on span "In Rotation" at bounding box center [438, 144] width 34 height 11
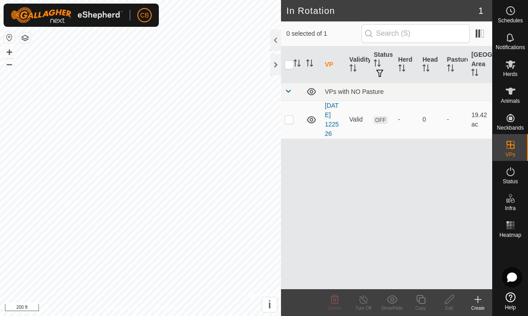
click at [292, 120] on p-checkbox at bounding box center [289, 119] width 9 height 7
checkbox input "true"
click at [311, 120] on icon at bounding box center [311, 120] width 11 height 11
click at [313, 119] on icon at bounding box center [311, 120] width 11 height 11
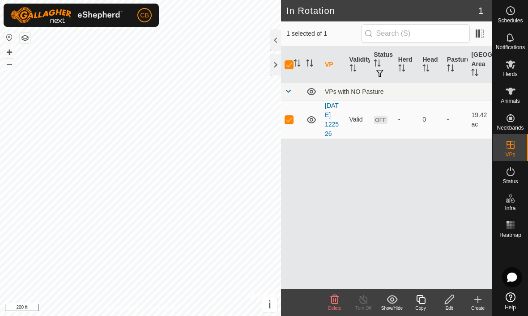
click at [366, 130] on td "19.42 ac" at bounding box center [480, 120] width 25 height 38
click at [276, 39] on div at bounding box center [275, 40] width 11 height 21
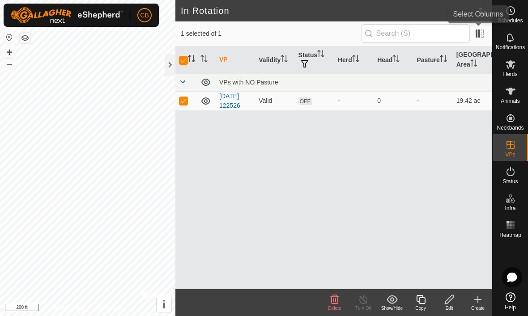
click at [366, 33] on span at bounding box center [479, 33] width 14 height 14
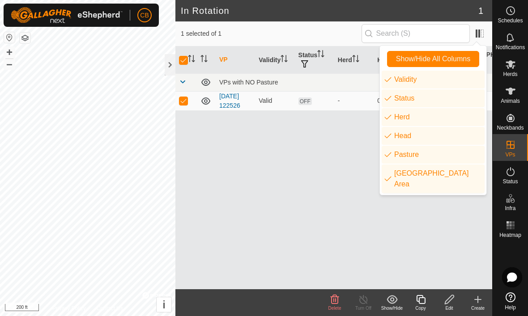
click at [366, 35] on span at bounding box center [479, 33] width 14 height 14
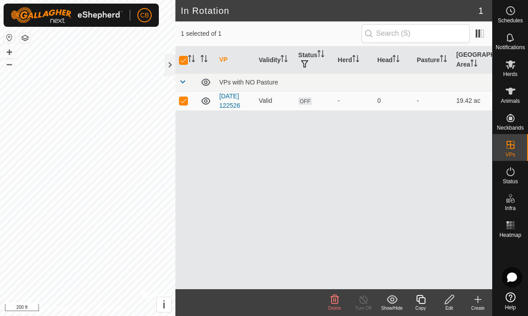
click at [308, 63] on span "button" at bounding box center [304, 63] width 7 height 7
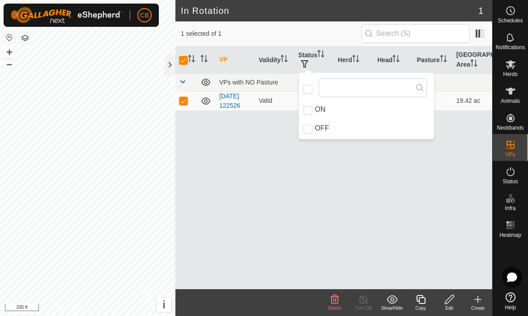
click at [309, 110] on input "ON" at bounding box center [307, 110] width 9 height 9
checkbox input "true"
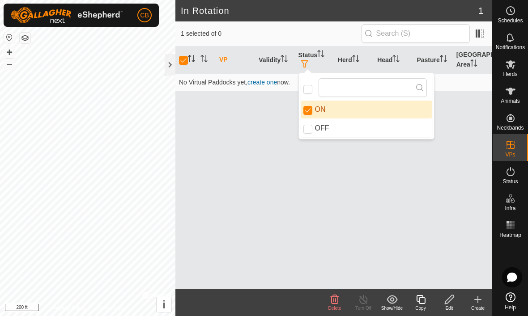
click at [321, 213] on div "VP Validity Status Herd Head Pasture Grazing Area No Virtual Paddocks yet, crea…" at bounding box center [333, 168] width 317 height 243
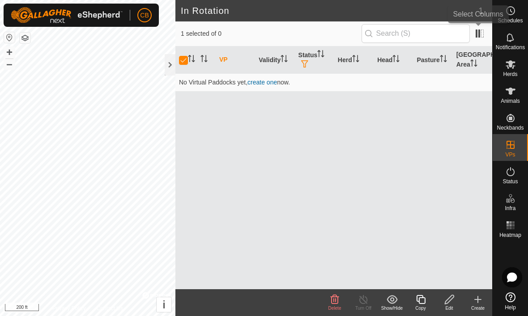
click at [366, 37] on span at bounding box center [479, 33] width 14 height 14
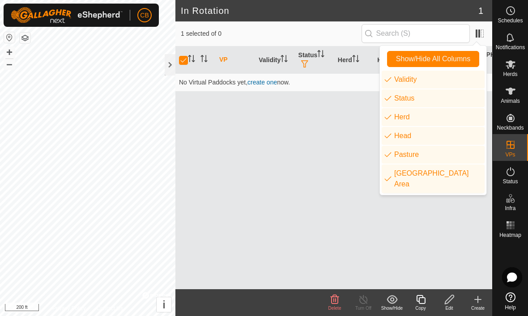
click at [366, 35] on span at bounding box center [479, 33] width 14 height 14
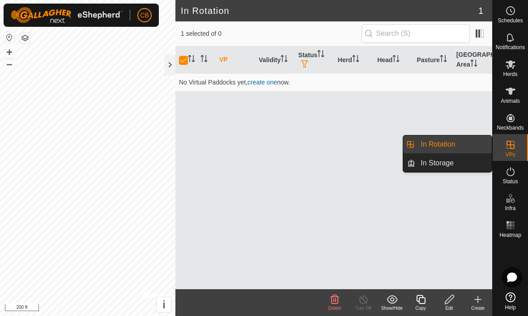
click at [366, 166] on span "In Storage" at bounding box center [437, 163] width 33 height 11
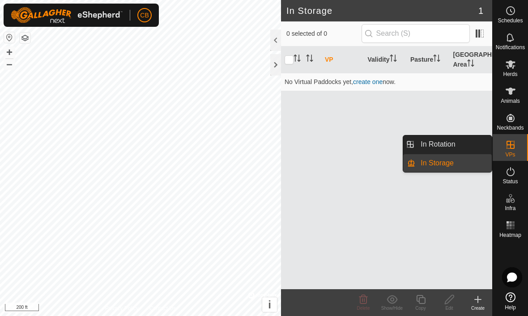
click at [366, 144] on span "In Rotation" at bounding box center [438, 144] width 34 height 11
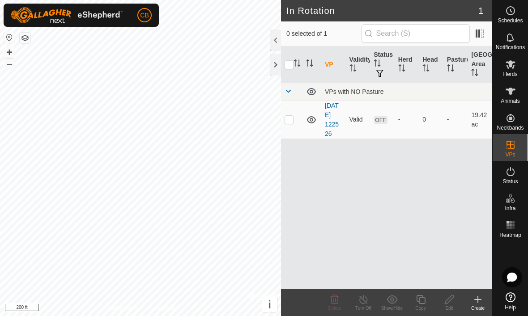
click at [289, 126] on td at bounding box center [291, 120] width 21 height 38
checkbox input "true"
click at [366, 302] on icon at bounding box center [449, 299] width 11 height 11
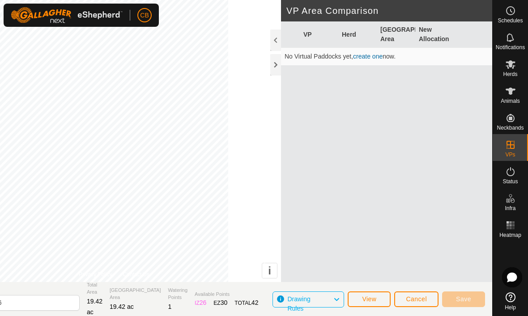
click at [366, 299] on span "View" at bounding box center [369, 299] width 14 height 7
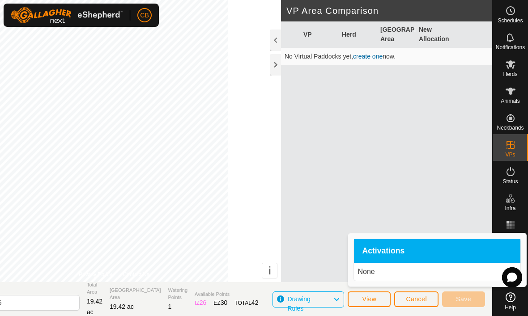
click at [339, 250] on div "VP Herd Grazing Area New Allocation No Virtual Paddocks yet, create one now." at bounding box center [386, 162] width 211 height 282
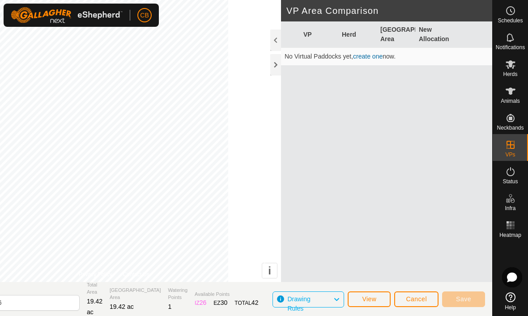
click at [344, 297] on div "Drawing Rules" at bounding box center [308, 300] width 72 height 16
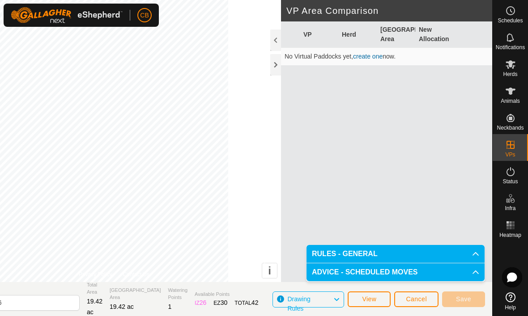
click at [340, 300] on div "Drawing Rules" at bounding box center [308, 300] width 72 height 16
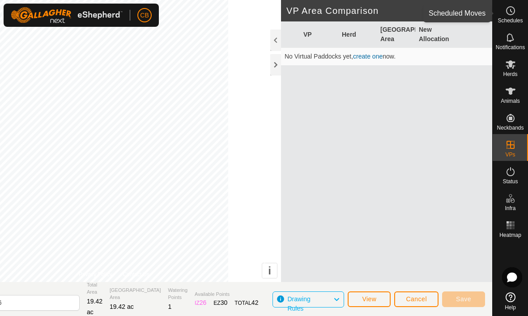
click at [366, 10] on icon at bounding box center [510, 10] width 11 height 11
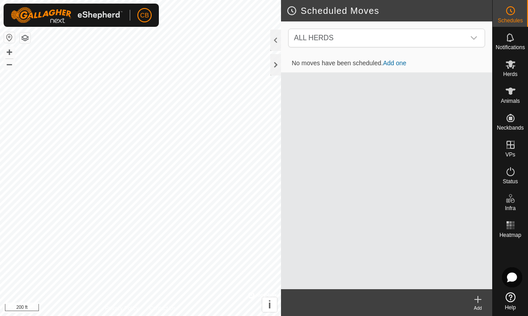
click at [366, 42] on icon at bounding box center [510, 37] width 11 height 11
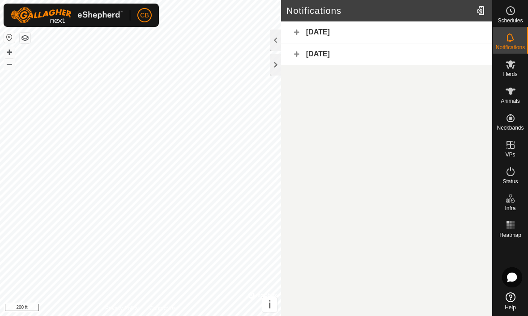
click at [366, 55] on div "[DATE]" at bounding box center [386, 54] width 211 height 22
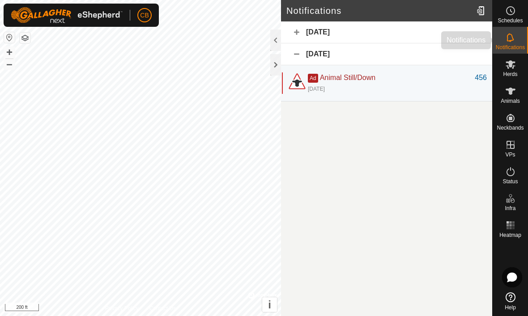
click at [366, 41] on icon at bounding box center [509, 37] width 7 height 9
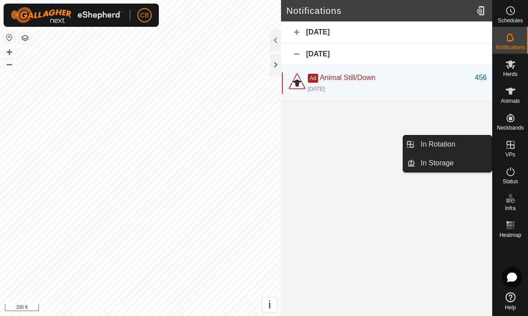
click at [366, 144] on span "In Rotation" at bounding box center [438, 144] width 34 height 11
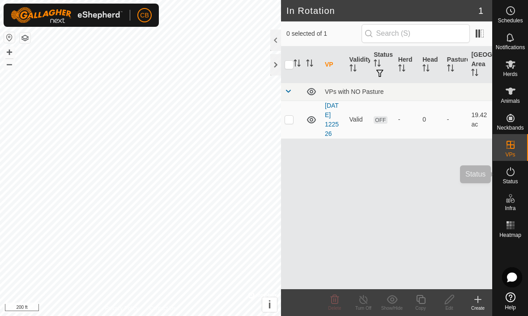
click at [366, 179] on span "Status" at bounding box center [509, 181] width 15 height 5
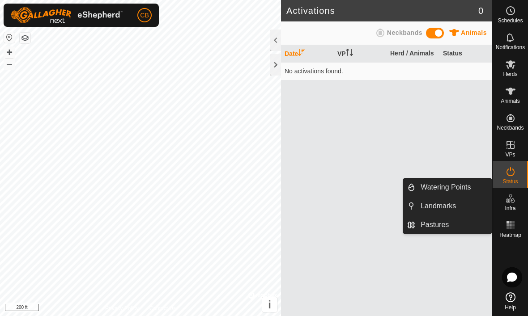
click at [366, 226] on span "Pastures" at bounding box center [435, 225] width 28 height 11
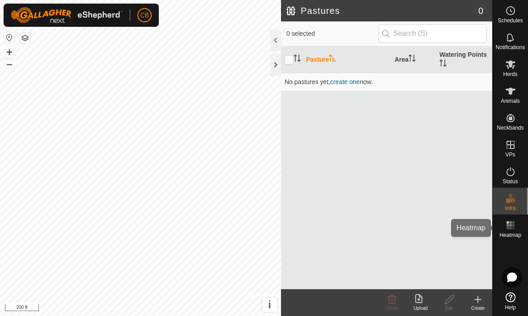
click at [366, 231] on es-heatmap-svg-icon at bounding box center [510, 225] width 16 height 14
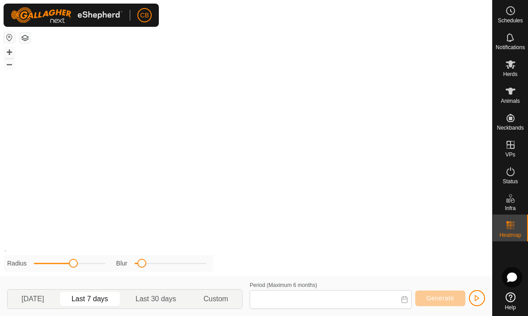
type input "[DATE] - [DATE]"
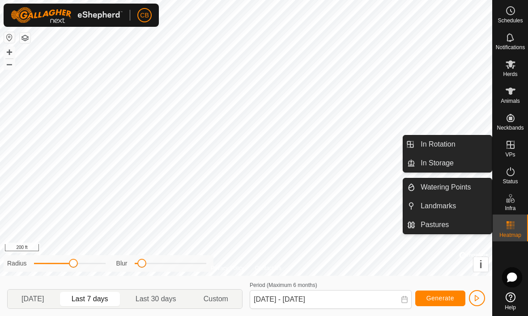
click at [366, 142] on span "In Rotation" at bounding box center [438, 144] width 34 height 11
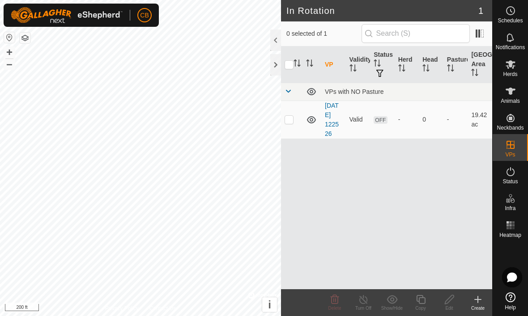
click at [76, 17] on img at bounding box center [67, 15] width 112 height 16
click at [80, 16] on img at bounding box center [67, 15] width 112 height 16
click at [22, 11] on img at bounding box center [67, 15] width 112 height 16
click at [289, 119] on p-checkbox at bounding box center [289, 119] width 9 height 7
checkbox input "true"
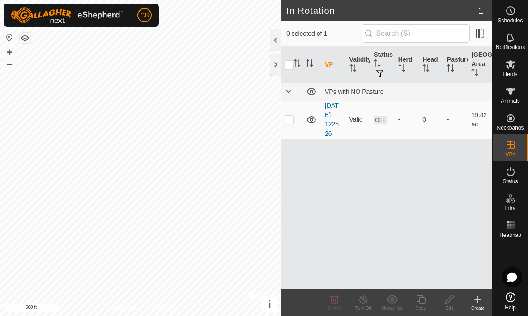
checkbox input "true"
click at [335, 117] on link "[DATE] 122526" at bounding box center [332, 119] width 14 height 35
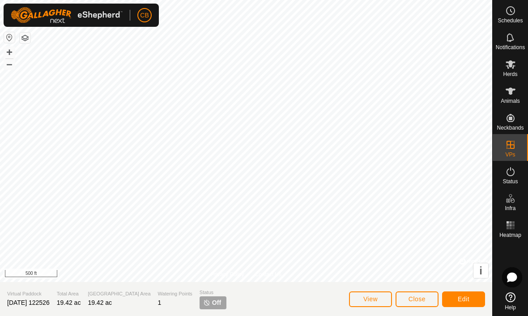
click at [200, 302] on p-tag "Off" at bounding box center [213, 303] width 27 height 13
click at [366, 180] on span "Status" at bounding box center [509, 181] width 15 height 5
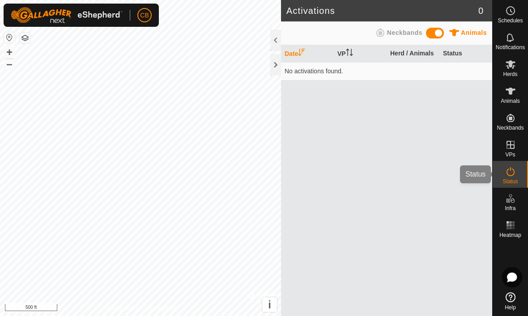
click at [366, 177] on es-activation-svg-icon at bounding box center [510, 172] width 16 height 14
click at [366, 179] on span "Status" at bounding box center [509, 181] width 15 height 5
click at [366, 32] on span "Neckbands" at bounding box center [404, 32] width 35 height 7
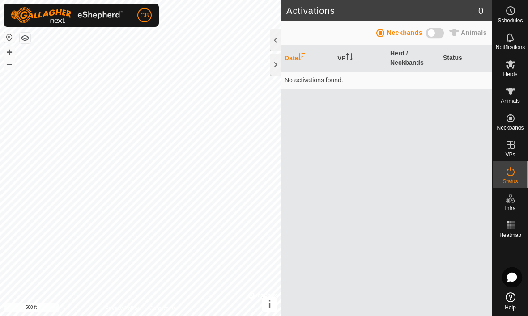
click at [340, 60] on th "VP" at bounding box center [360, 58] width 53 height 26
click at [340, 57] on th "VP" at bounding box center [360, 58] width 53 height 26
click at [345, 50] on th "VP" at bounding box center [360, 58] width 53 height 26
click at [296, 57] on th "Date" at bounding box center [307, 58] width 53 height 26
click at [353, 59] on icon "Activate to sort" at bounding box center [350, 60] width 3 height 2
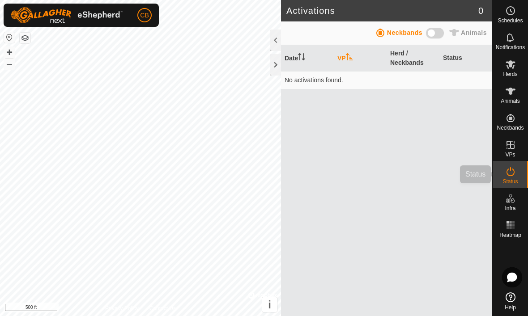
click at [366, 179] on span "Status" at bounding box center [509, 181] width 15 height 5
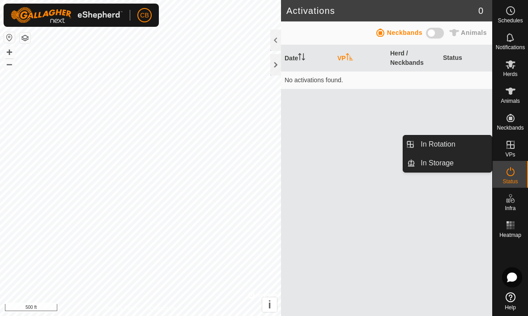
click at [366, 149] on span "In Rotation" at bounding box center [438, 144] width 34 height 11
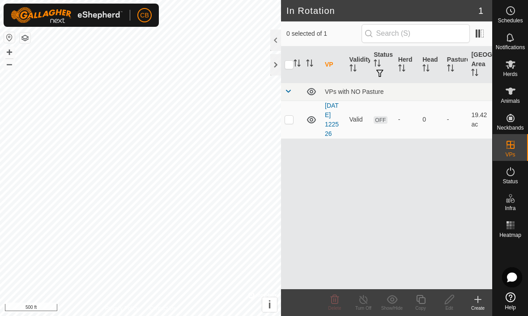
click at [366, 71] on span "button" at bounding box center [379, 73] width 7 height 7
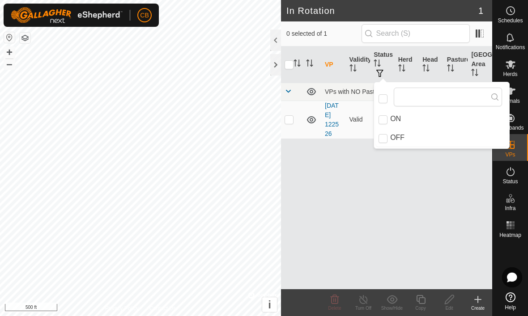
click at [366, 119] on input "ON" at bounding box center [382, 119] width 9 height 9
checkbox input "true"
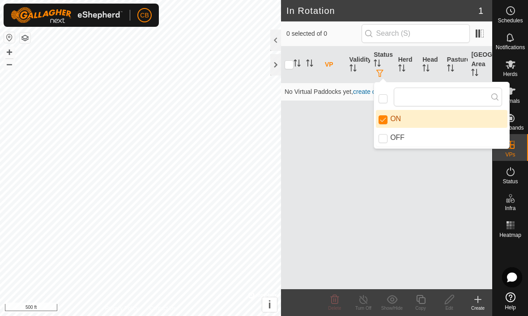
click at [366, 65] on icon "Activate to sort" at bounding box center [377, 63] width 7 height 7
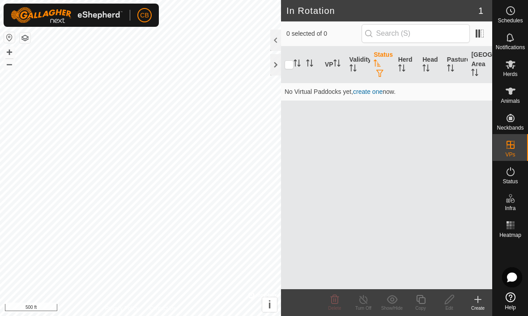
click at [281, 59] on div at bounding box center [275, 64] width 11 height 21
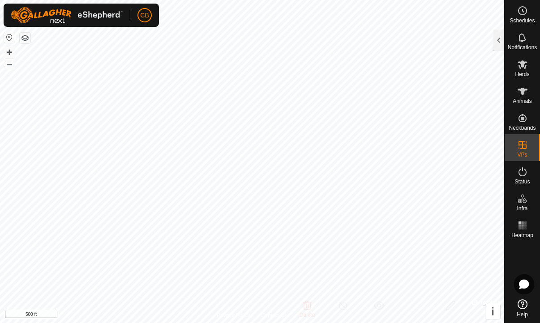
click at [23, 38] on button "button" at bounding box center [25, 38] width 11 height 11
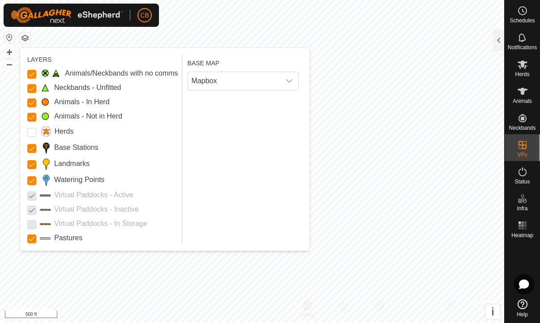
click at [29, 178] on Points "Watering Points" at bounding box center [31, 180] width 9 height 9
click at [33, 178] on Points "Watering Points" at bounding box center [31, 180] width 9 height 9
click at [57, 183] on label "Watering Points" at bounding box center [79, 179] width 50 height 11
click at [36, 183] on Points "Watering Points" at bounding box center [31, 180] width 9 height 9
click at [59, 180] on label "Watering Points" at bounding box center [79, 179] width 50 height 11
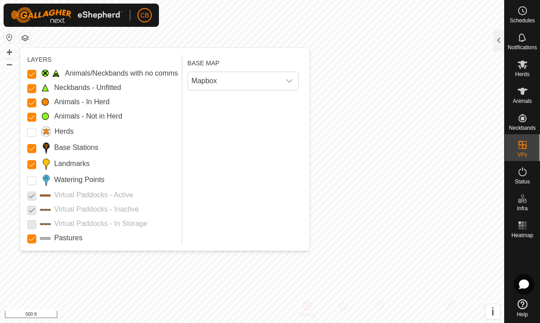
click at [36, 180] on Points "Watering Points" at bounding box center [31, 180] width 9 height 9
click at [59, 178] on label "Watering Points" at bounding box center [79, 179] width 50 height 11
click at [36, 178] on Points "Watering Points" at bounding box center [31, 180] width 9 height 9
click at [42, 175] on span at bounding box center [45, 180] width 11 height 13
click at [29, 178] on Points "Watering Points" at bounding box center [31, 180] width 9 height 9
